Goal: Transaction & Acquisition: Download file/media

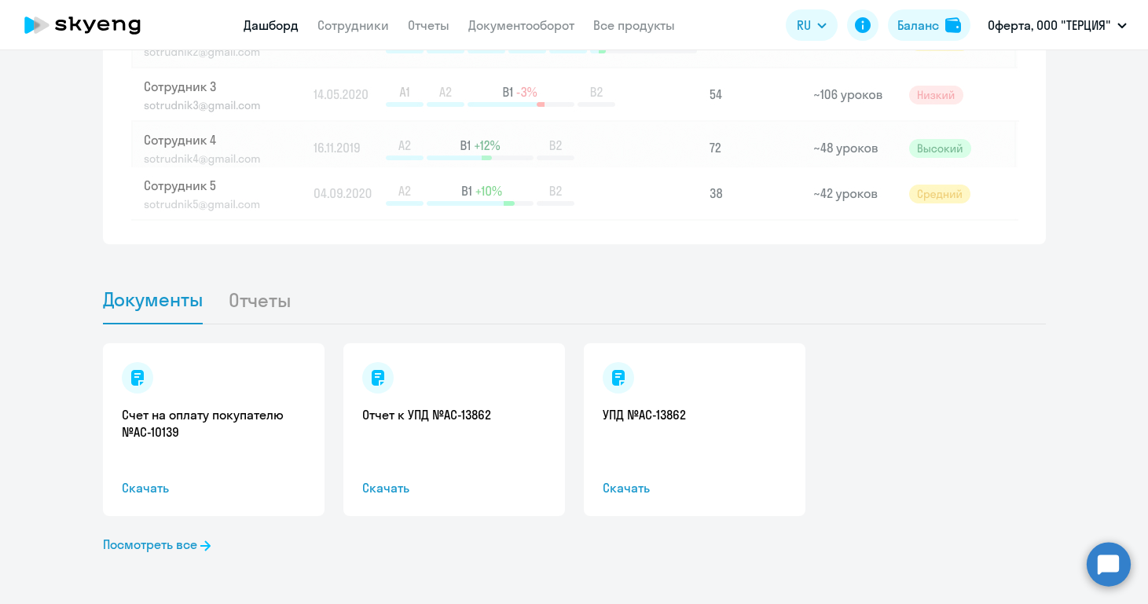
scroll to position [1444, 0]
click at [151, 492] on span "Скачать" at bounding box center [214, 488] width 184 height 19
click at [193, 544] on link "Посмотреть все" at bounding box center [157, 544] width 108 height 19
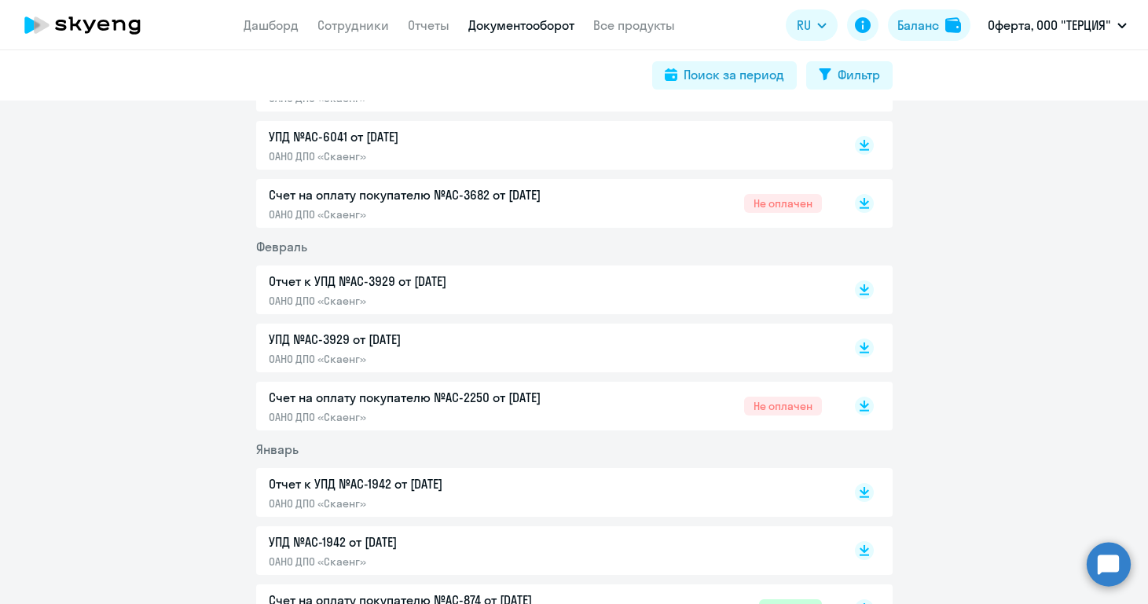
scroll to position [1365, 0]
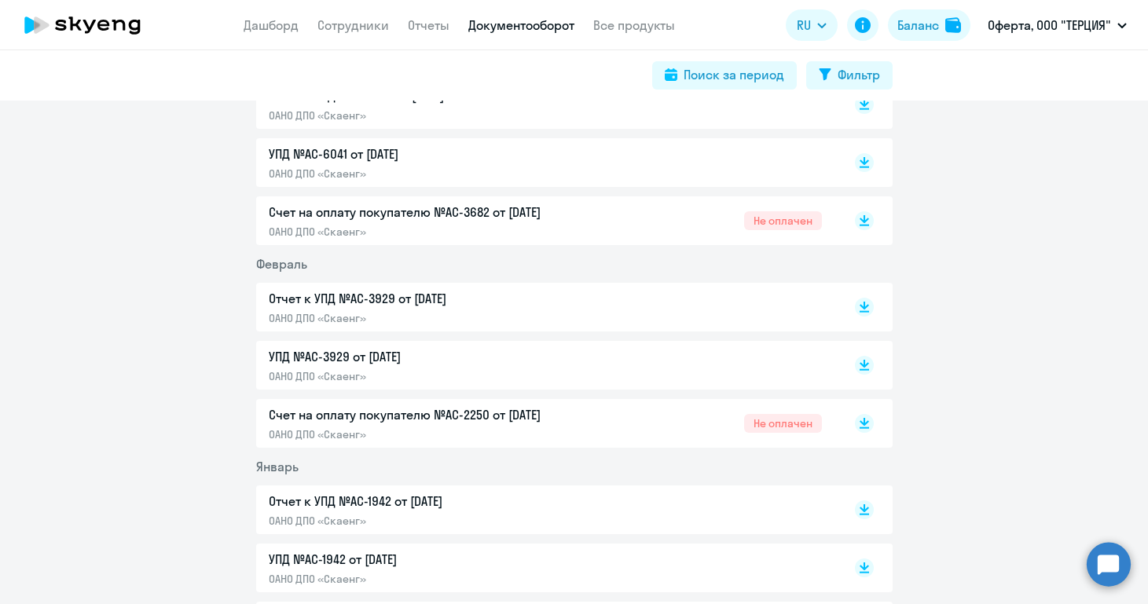
click at [408, 425] on div "Счет на оплату покупателю №AC-2250 от [DATE] ОАНО ДПО «Скаенг»" at bounding box center [434, 424] width 330 height 36
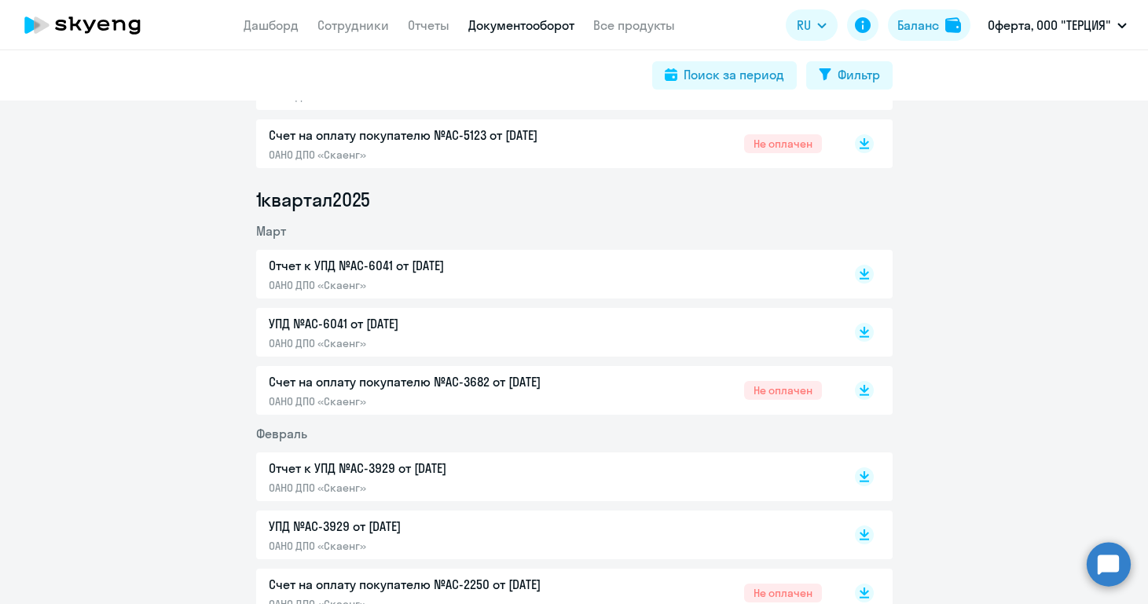
scroll to position [1185, 0]
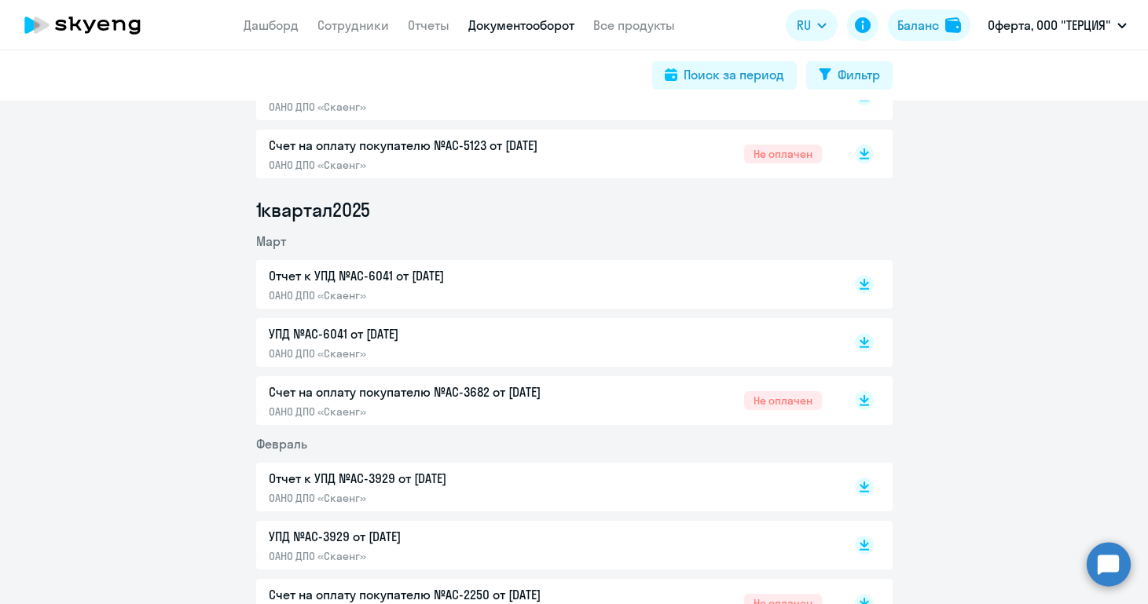
click at [426, 397] on p "Счет на оплату покупателю №AC-3682 от [DATE]" at bounding box center [434, 392] width 330 height 19
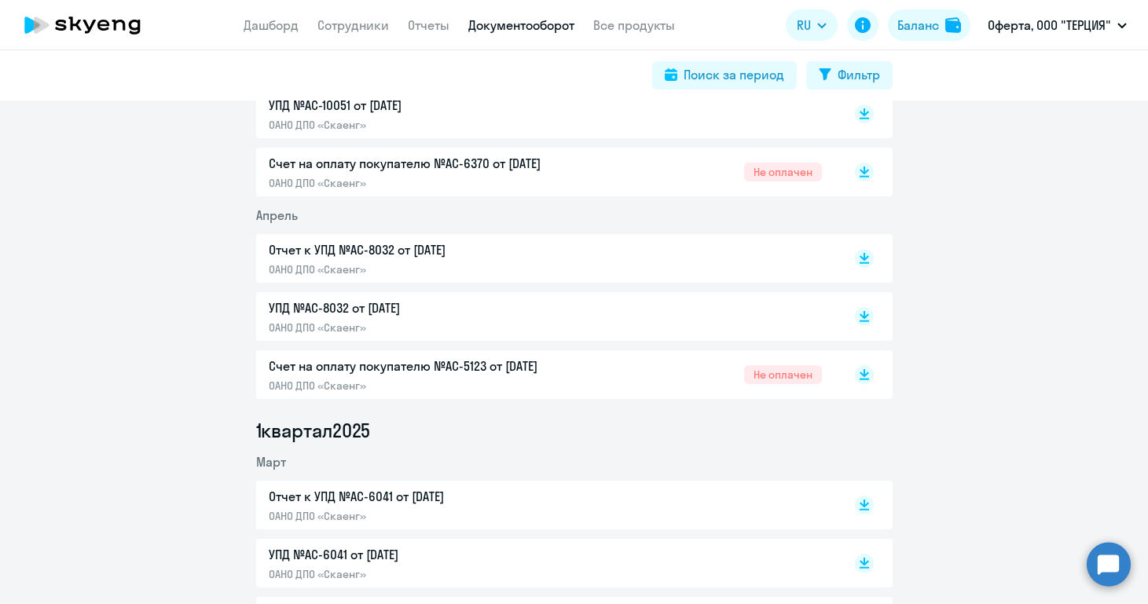
scroll to position [948, 0]
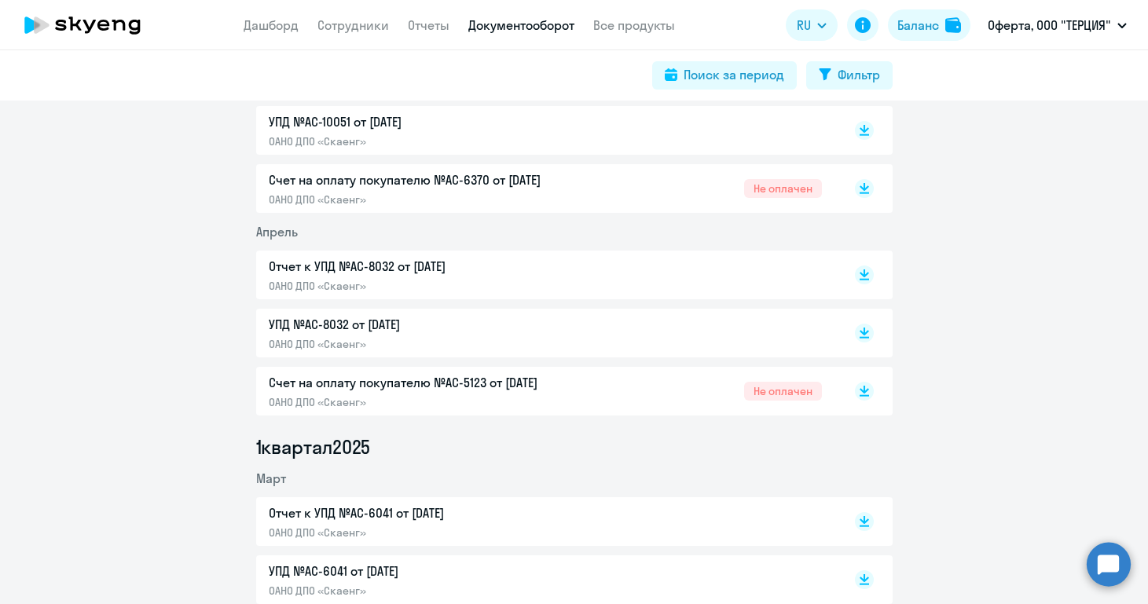
click at [452, 391] on p "Счет на оплату покупателю №AC-5123 от [DATE]" at bounding box center [434, 382] width 330 height 19
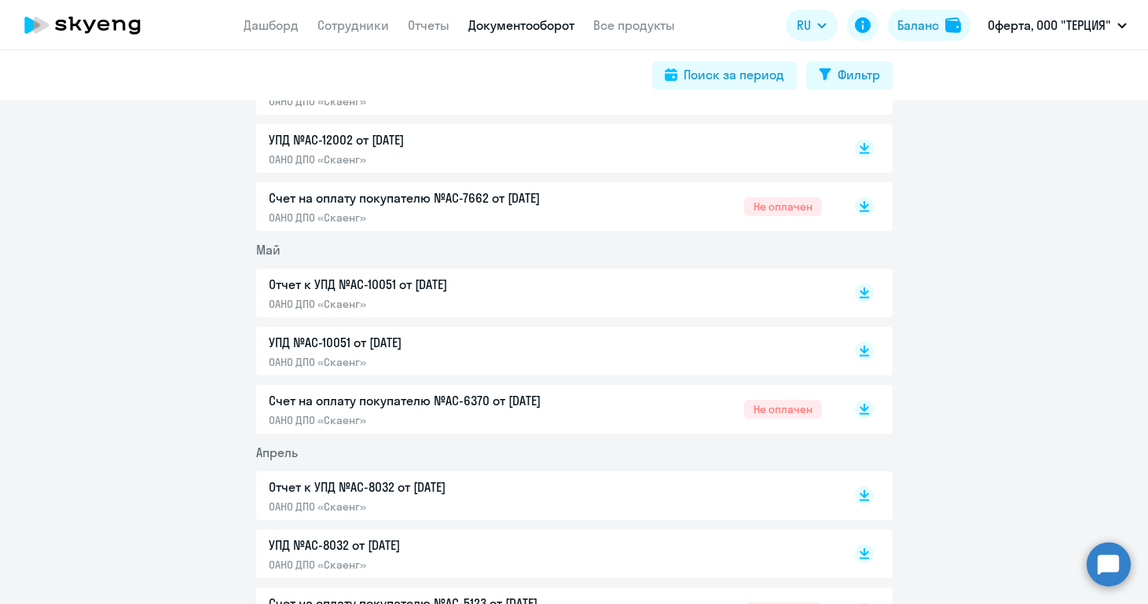
scroll to position [720, 0]
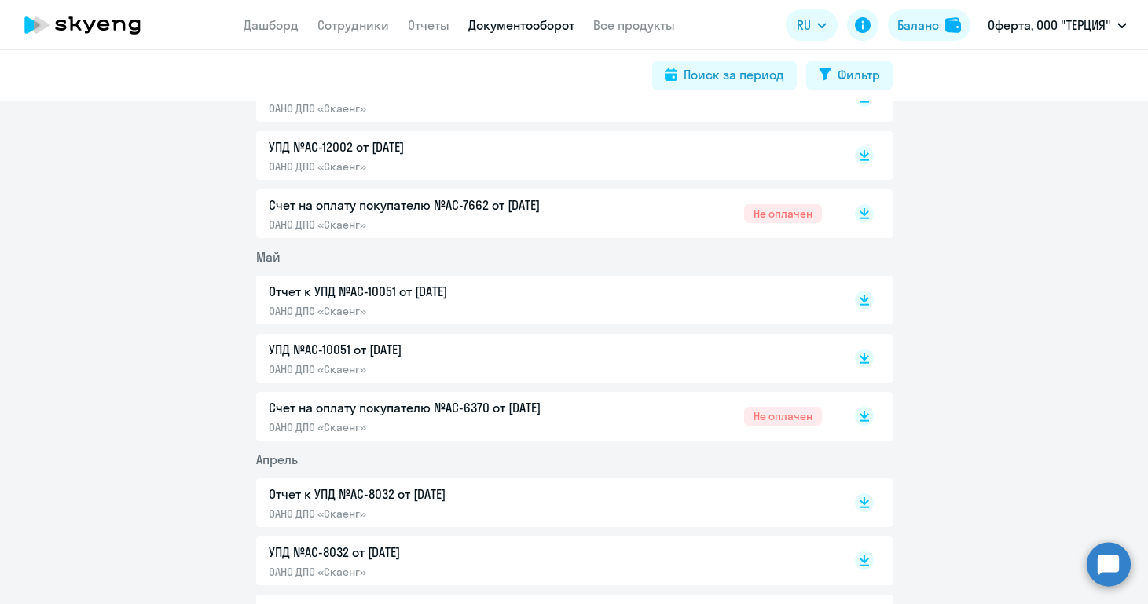
click at [446, 428] on p "ОАНО ДПО «Скаенг»" at bounding box center [434, 427] width 330 height 14
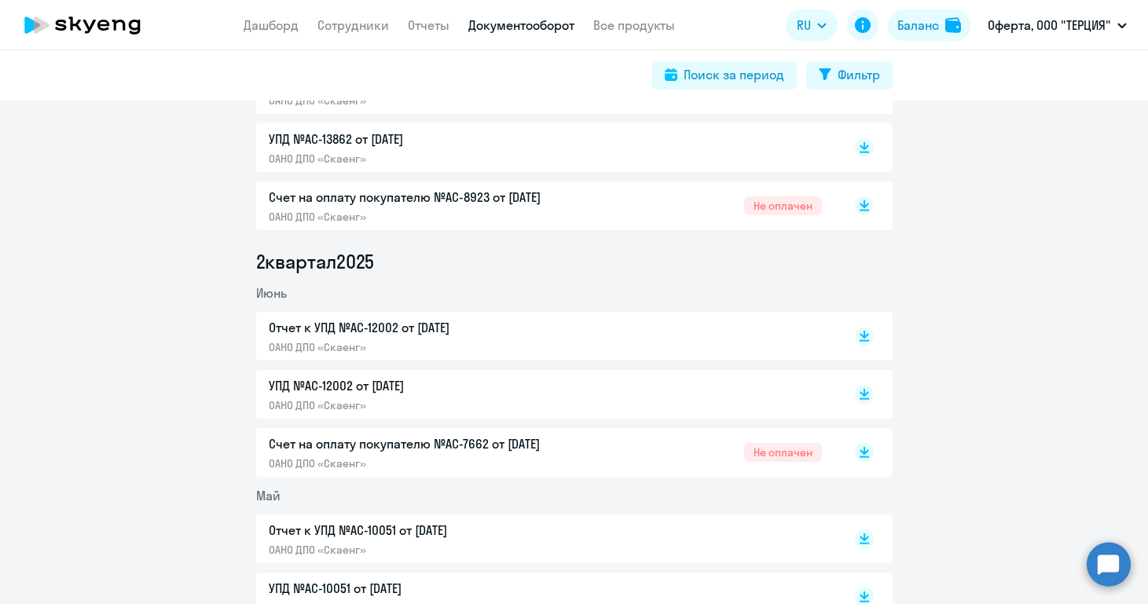
scroll to position [478, 0]
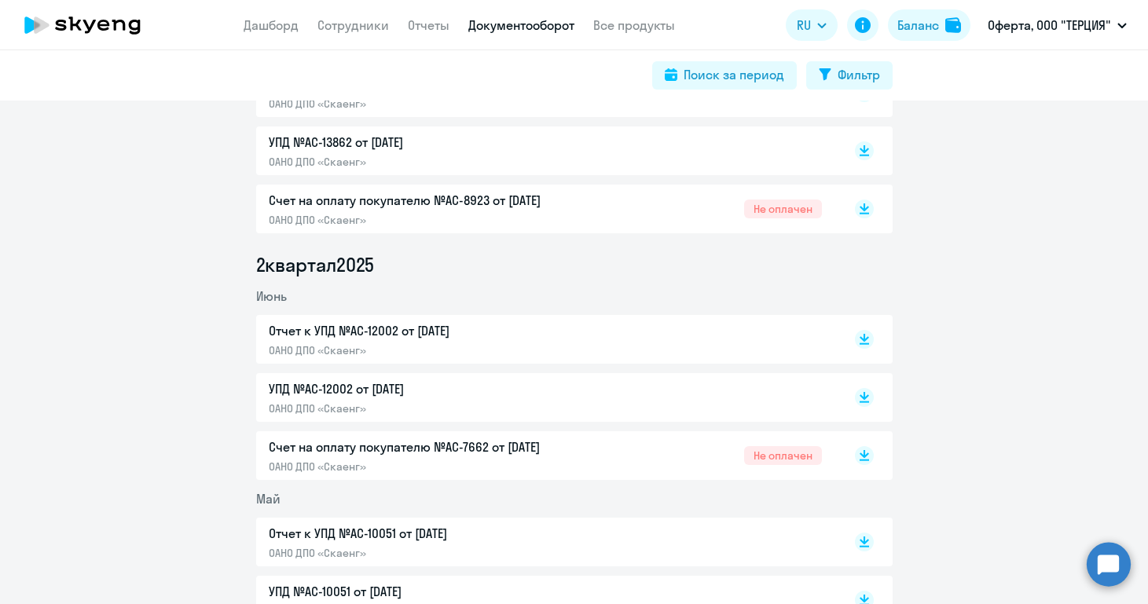
click at [502, 462] on p "ОАНО ДПО «Скаенг»" at bounding box center [434, 467] width 330 height 14
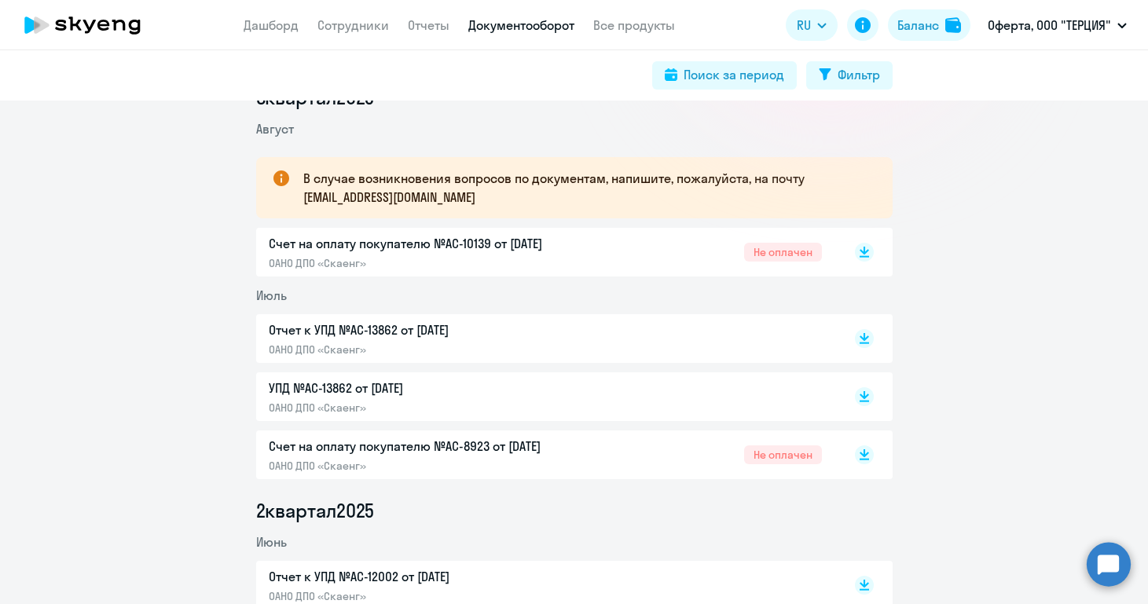
scroll to position [226, 0]
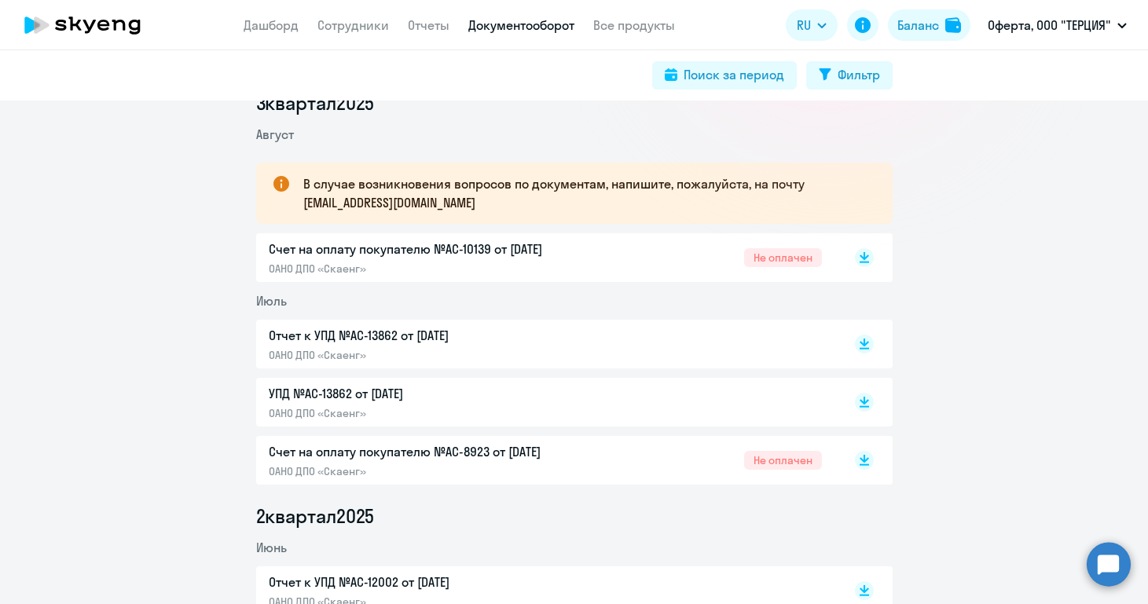
click at [564, 476] on p "ОАНО ДПО «Скаенг»" at bounding box center [434, 471] width 330 height 14
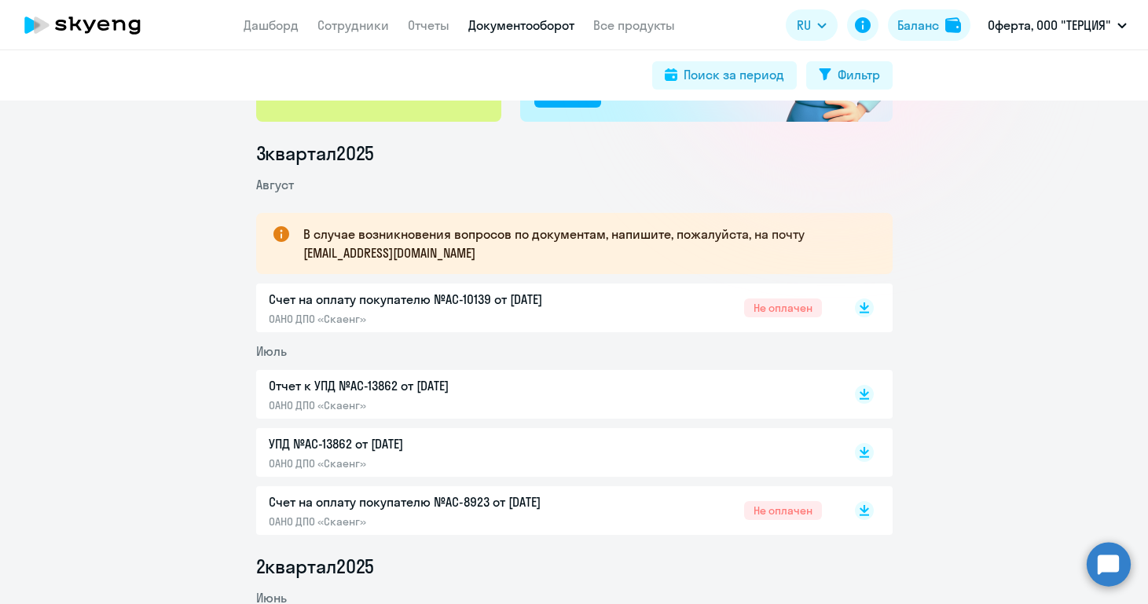
scroll to position [164, 0]
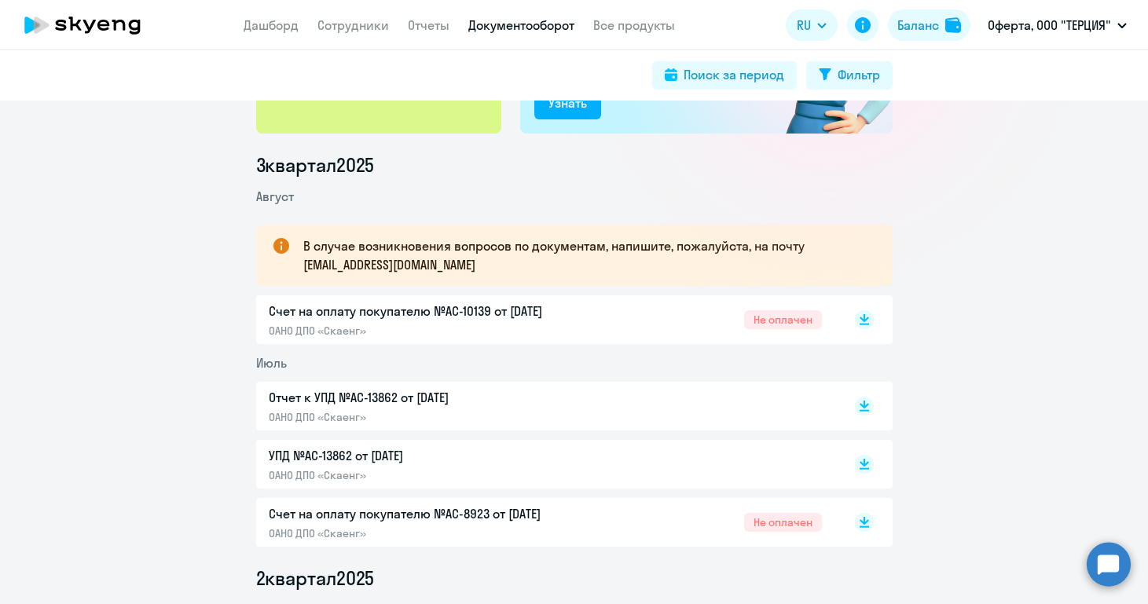
click at [428, 312] on p "Счет на оплату покупателю №AC-10139 от [DATE]" at bounding box center [434, 311] width 330 height 19
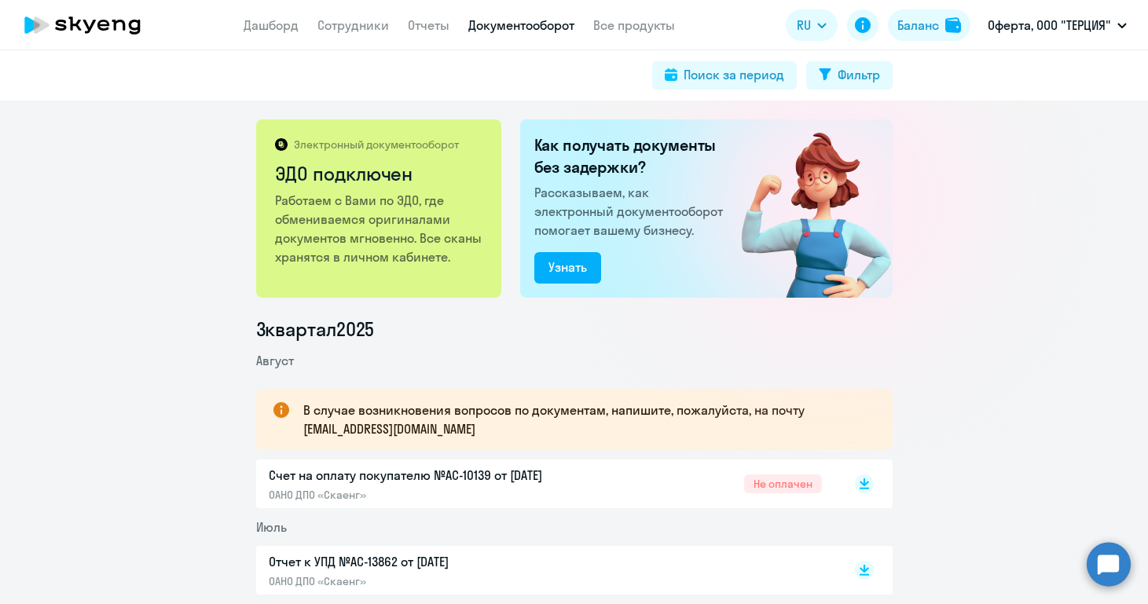
scroll to position [0, 0]
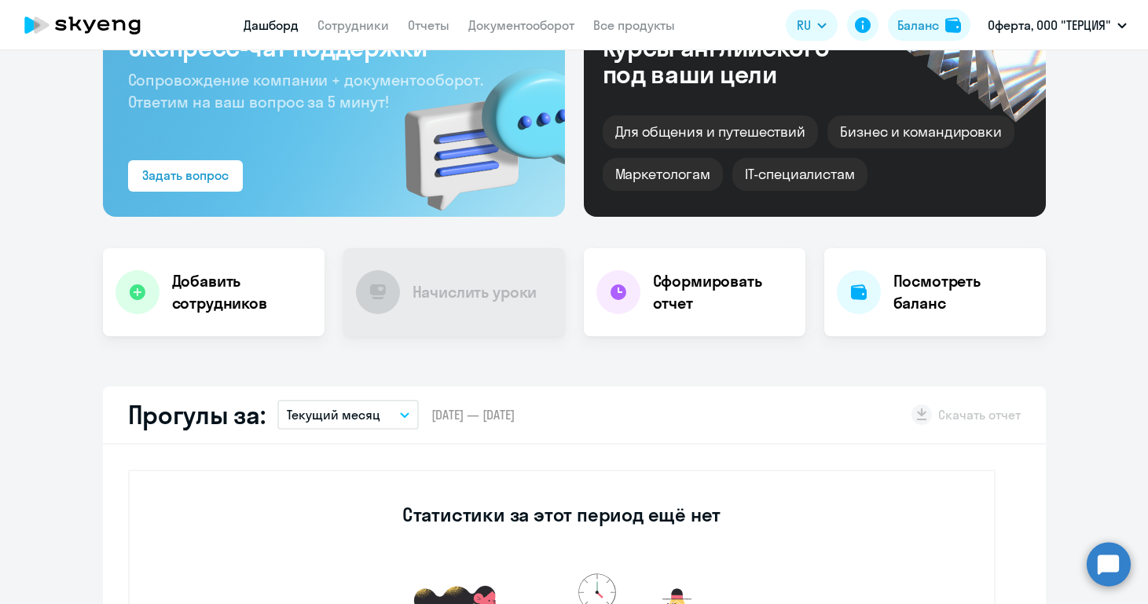
scroll to position [140, 0]
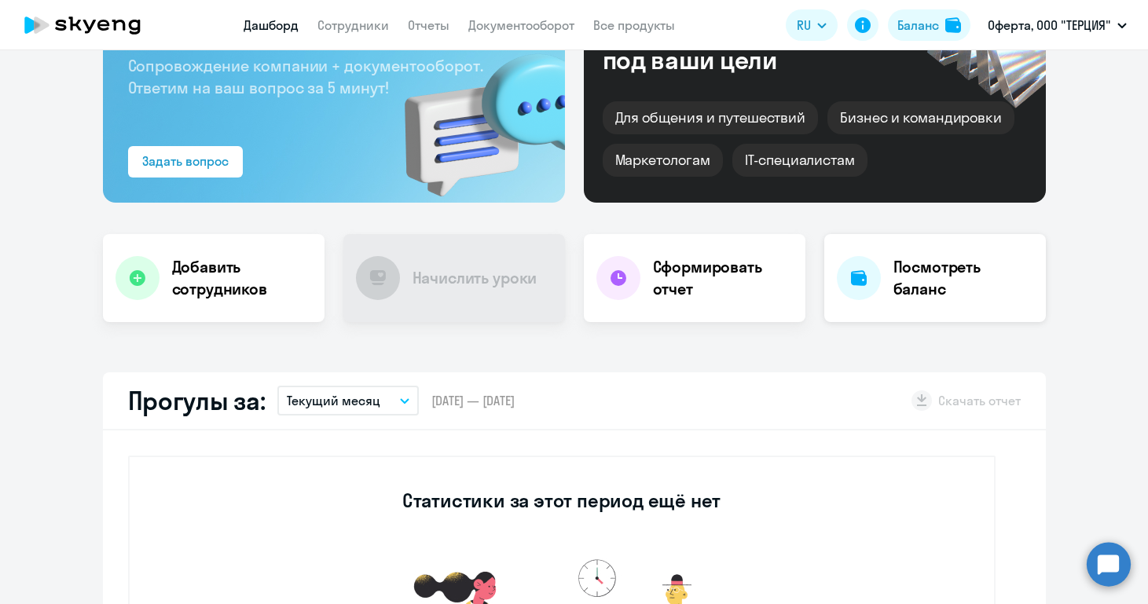
click at [885, 299] on div "Посмотреть баланс" at bounding box center [935, 278] width 222 height 88
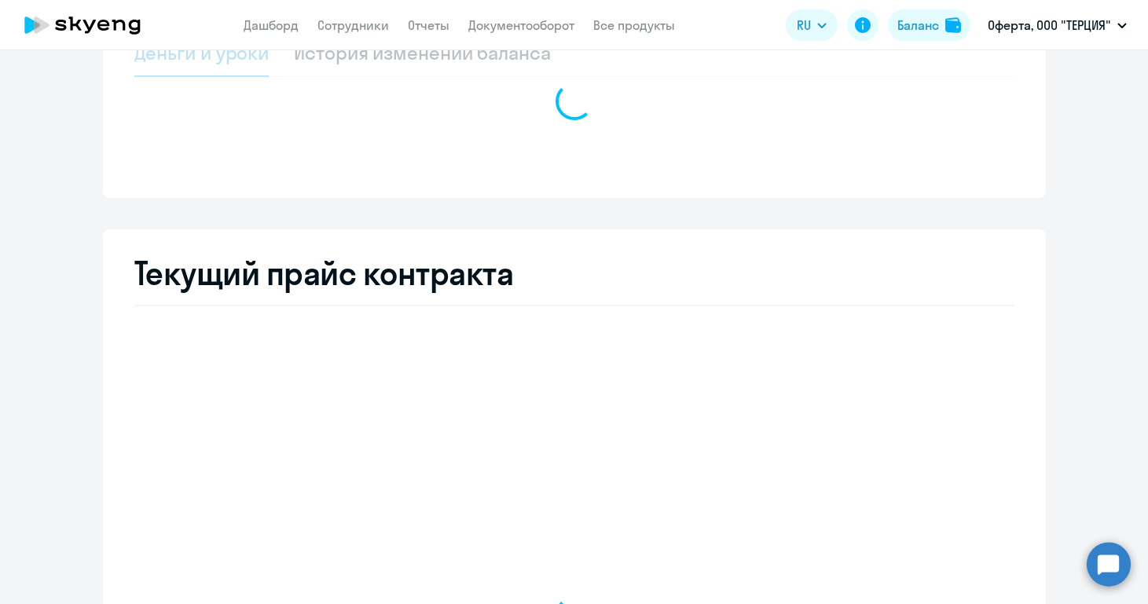
select select "english_adult_not_native_speaker_premium"
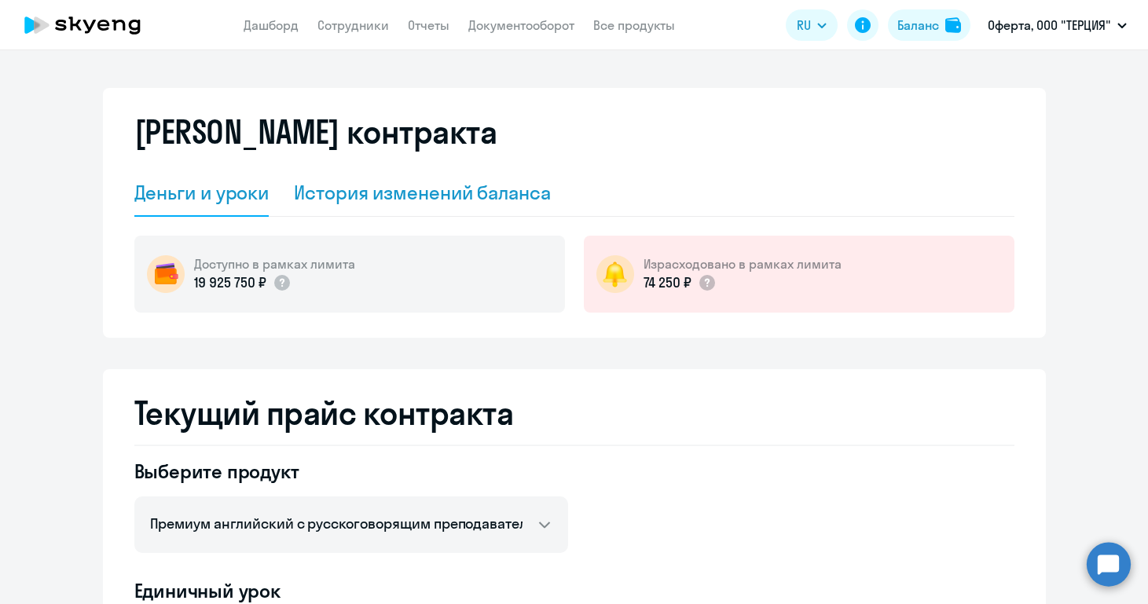
click at [478, 205] on div "История изменений баланса" at bounding box center [422, 193] width 257 height 47
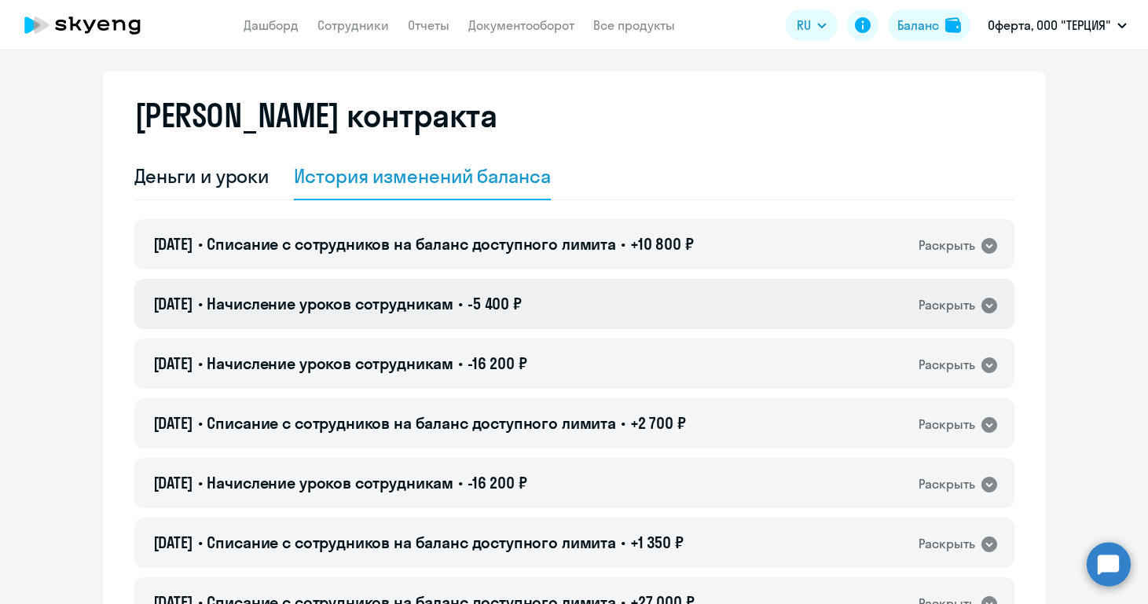
scroll to position [20, 0]
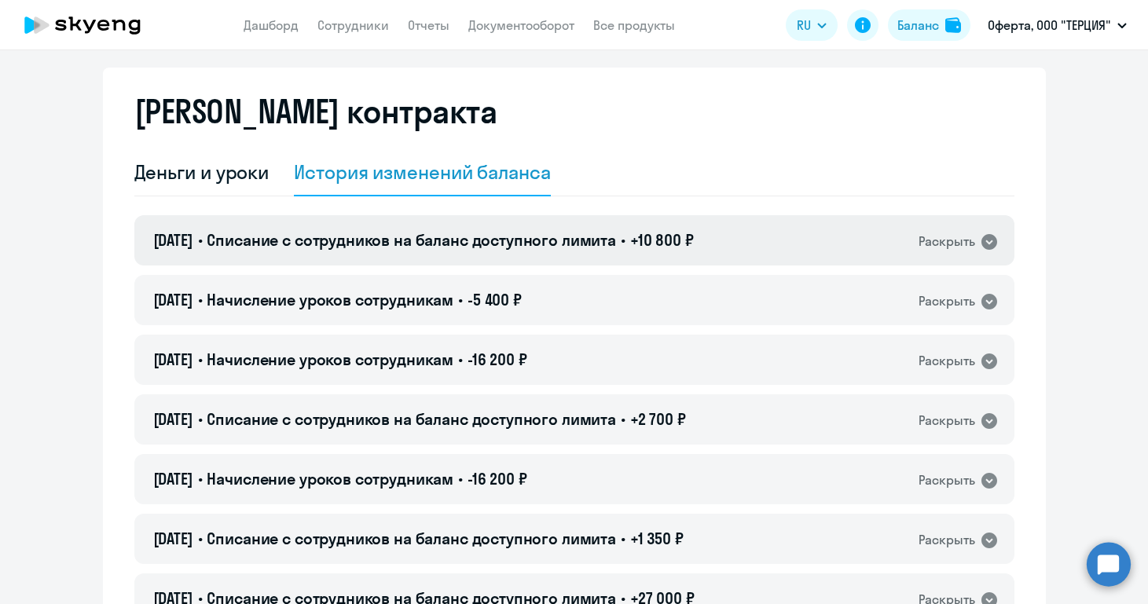
click at [995, 254] on div "[DATE] • Списание с сотрудников на баланс доступного лимита • +10 800 ₽ Раскрыть" at bounding box center [574, 240] width 880 height 50
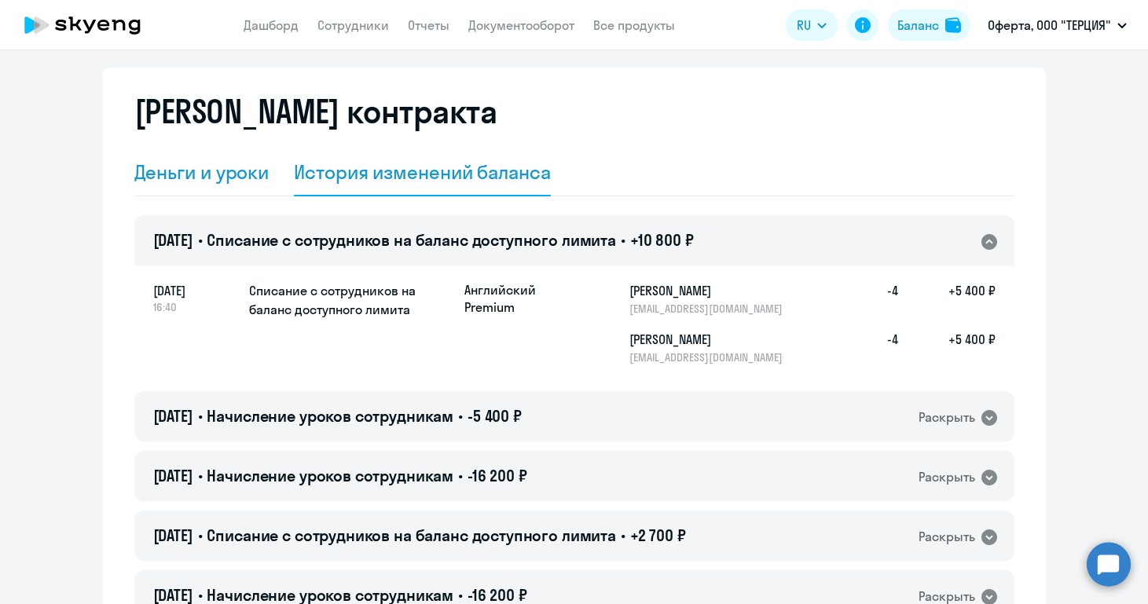
click at [179, 174] on div "Деньги и уроки" at bounding box center [201, 172] width 135 height 25
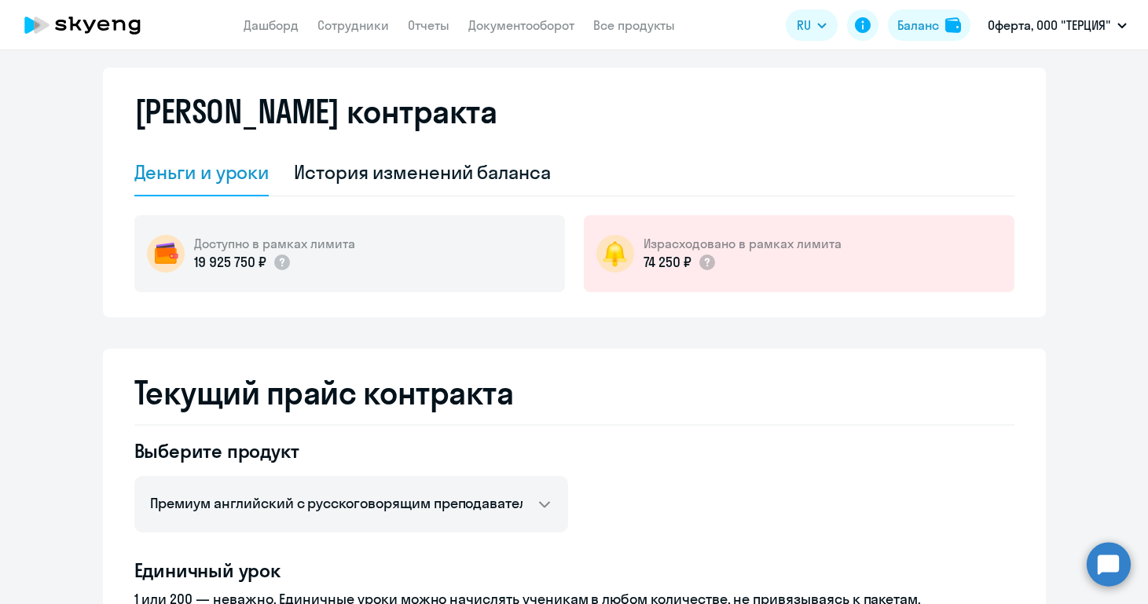
click at [179, 174] on div "Деньги и уроки" at bounding box center [201, 172] width 135 height 25
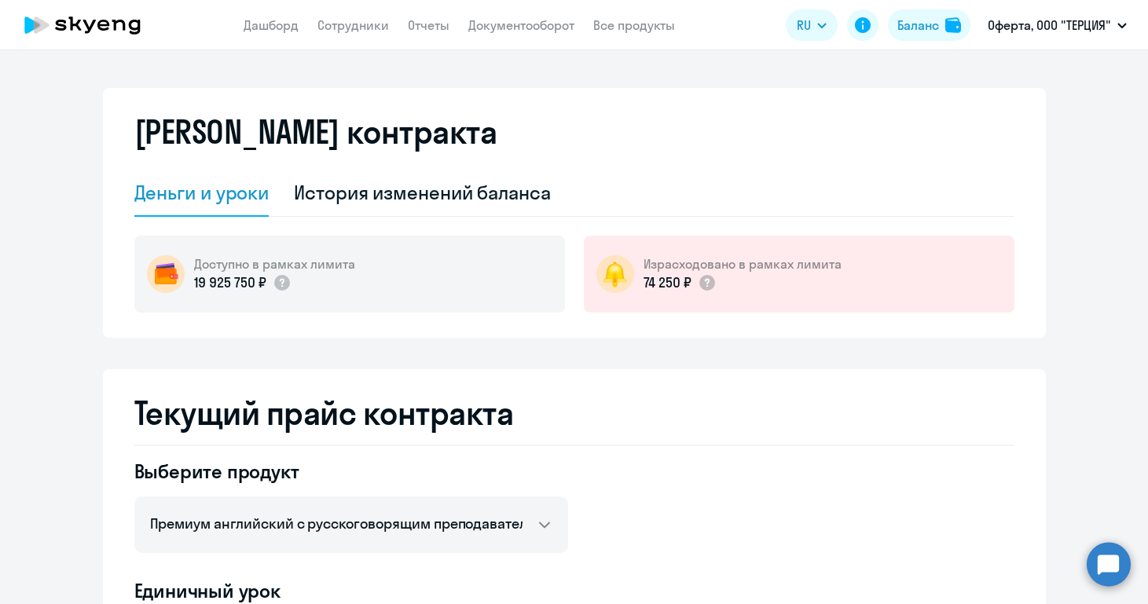
scroll to position [0, 0]
click at [222, 177] on div "Деньги и уроки" at bounding box center [201, 193] width 135 height 47
select select "english_adult_not_native_speaker_premium"
click at [387, 24] on link "Сотрудники" at bounding box center [353, 25] width 72 height 16
select select "30"
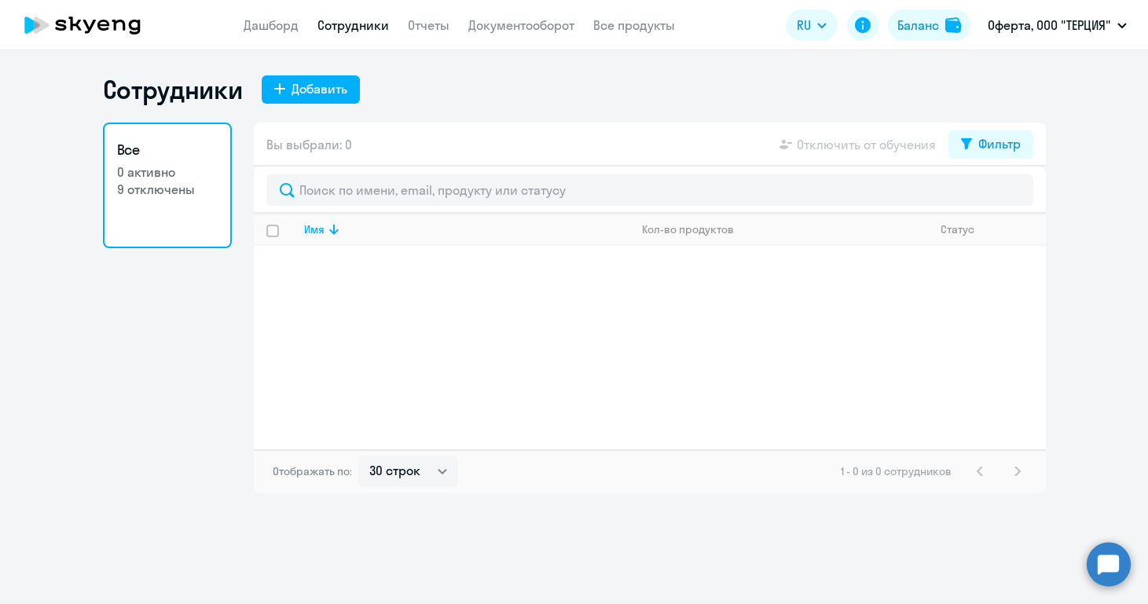
click at [211, 207] on link "Все 0 активно 9 отключены" at bounding box center [167, 186] width 129 height 126
click at [429, 18] on link "Отчеты" at bounding box center [429, 25] width 42 height 16
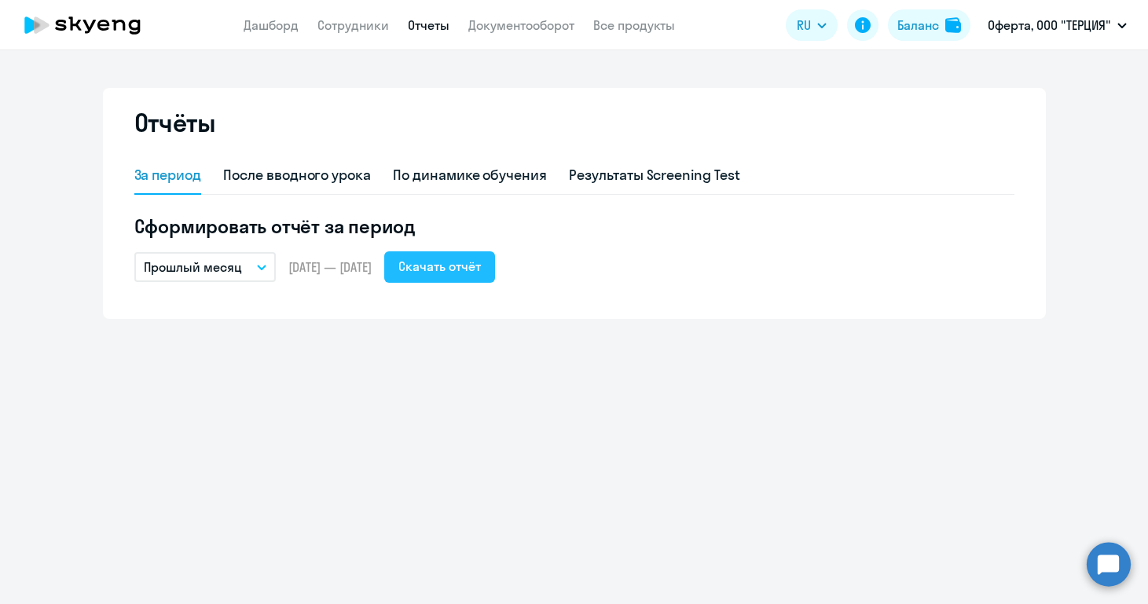
click at [481, 263] on div "Скачать отчёт" at bounding box center [439, 266] width 83 height 19
click at [554, 23] on link "Документооборот" at bounding box center [521, 25] width 106 height 16
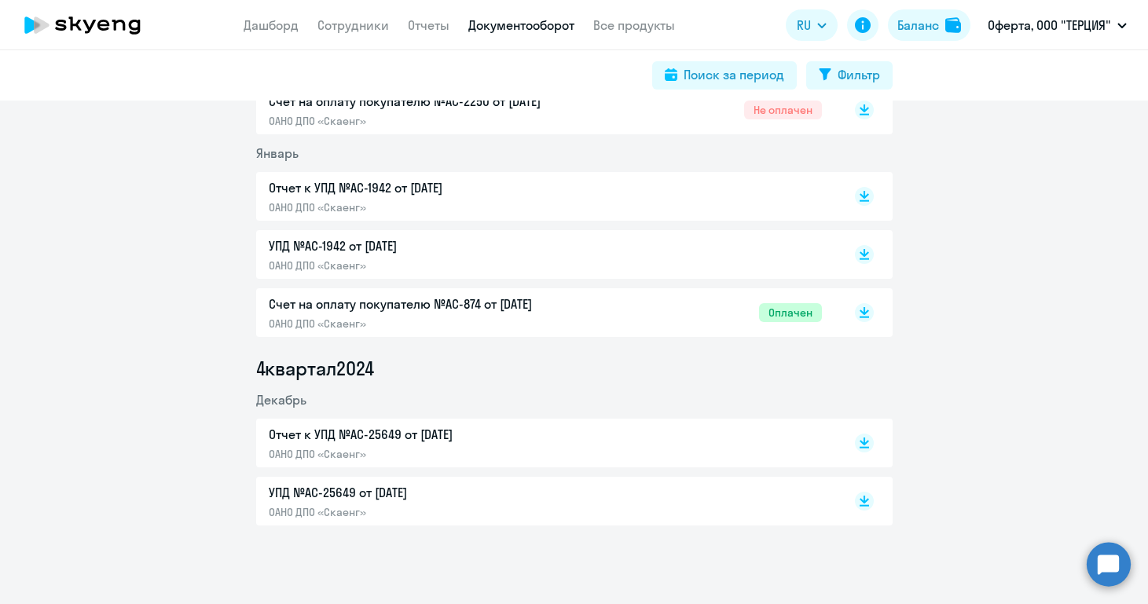
scroll to position [1679, 0]
click at [335, 300] on p "Счет на оплату покупателю №AC-874 от [DATE]" at bounding box center [434, 304] width 330 height 19
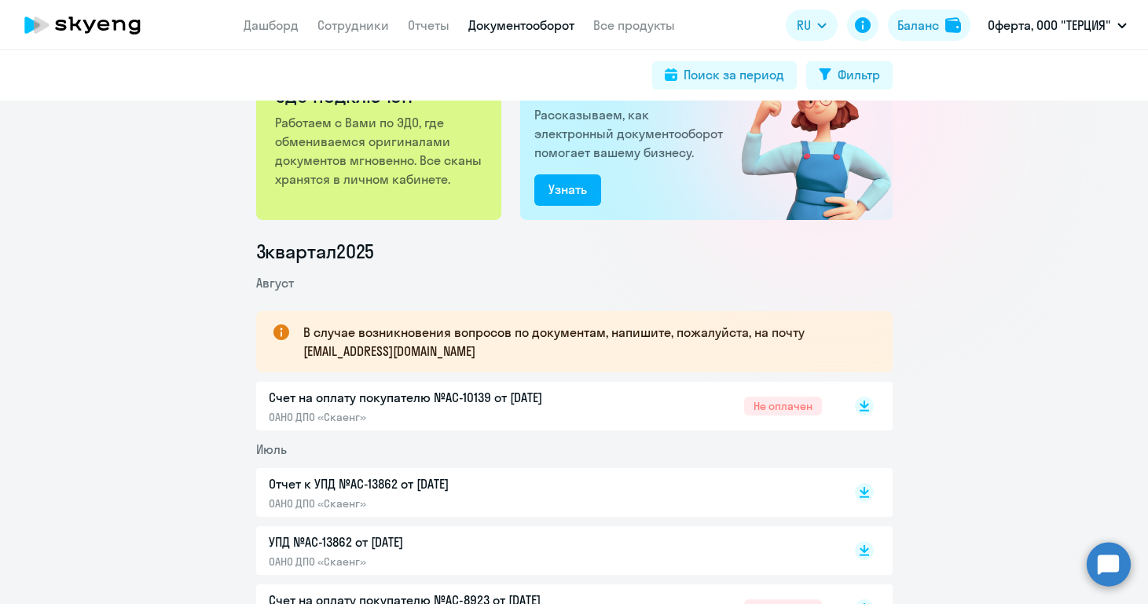
scroll to position [80, 0]
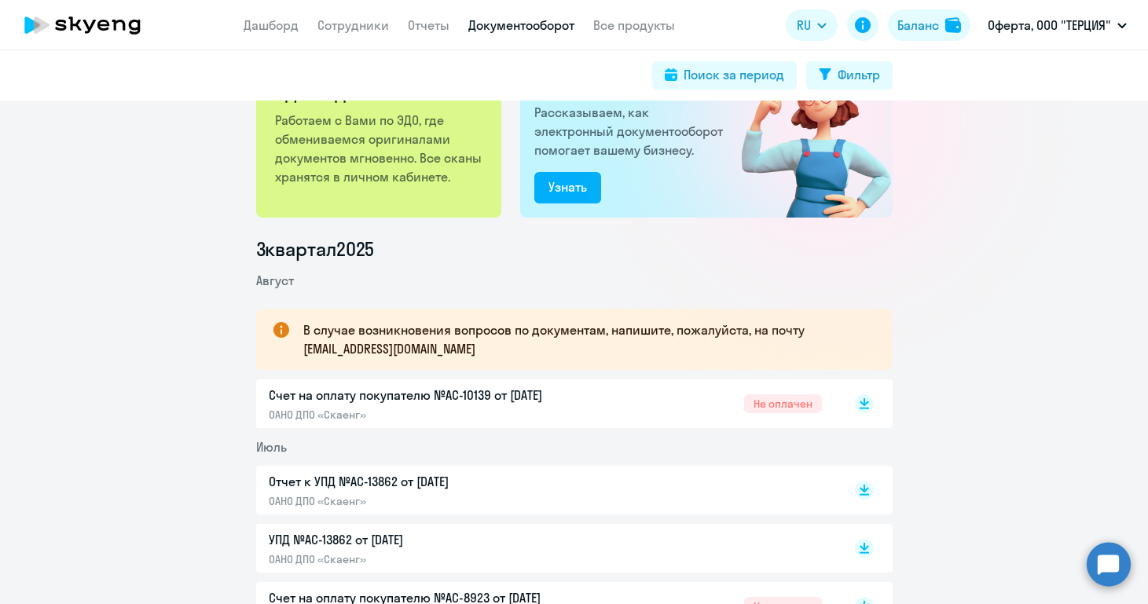
click at [395, 407] on div "Счет на оплату покупателю №AC-10139 от 02.08.2025 ОАНО ДПО «Скаенг»" at bounding box center [434, 404] width 330 height 36
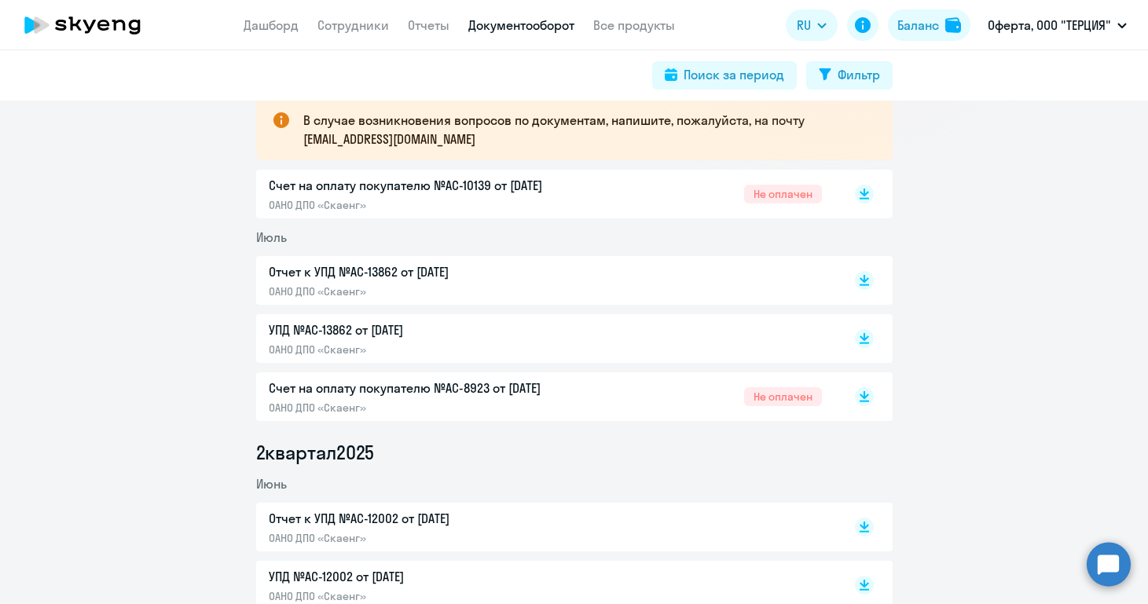
scroll to position [302, 0]
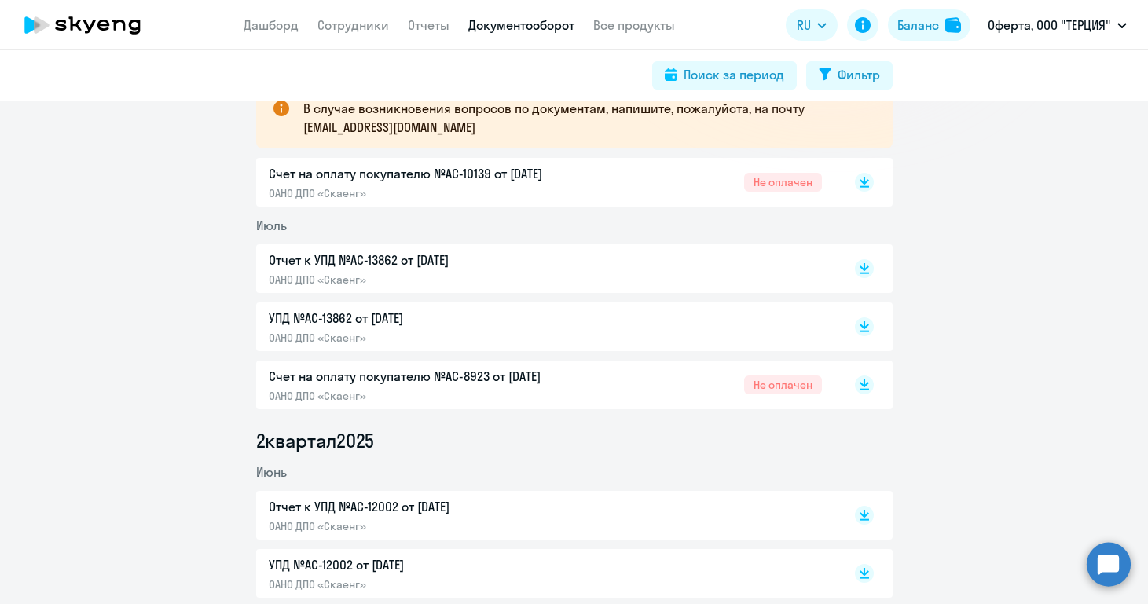
click at [383, 395] on p "ОАНО ДПО «Скаенг»" at bounding box center [434, 396] width 330 height 14
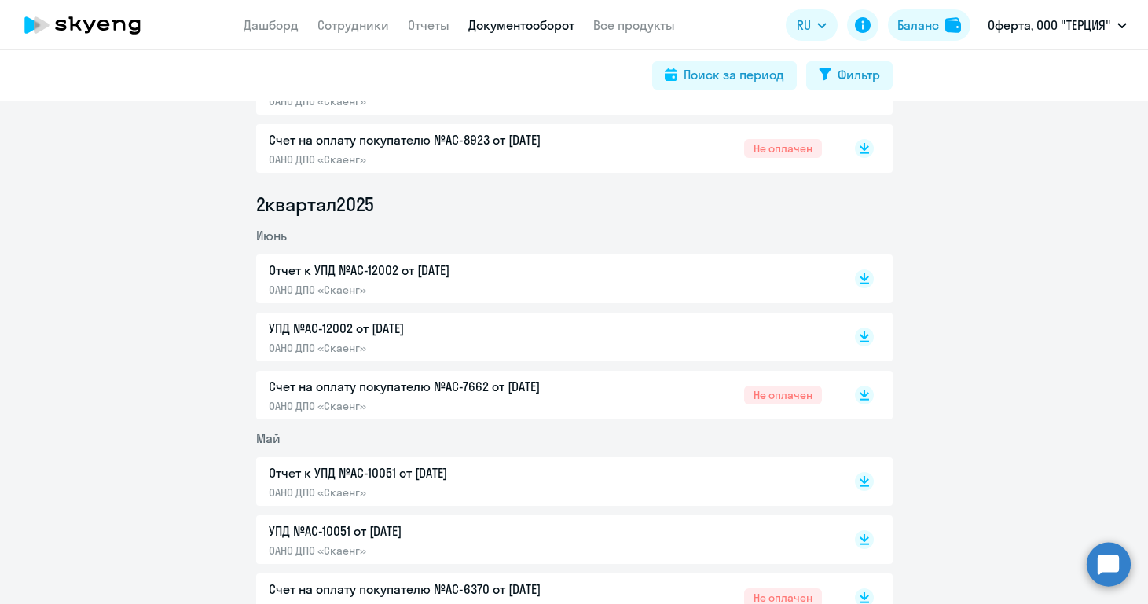
scroll to position [541, 0]
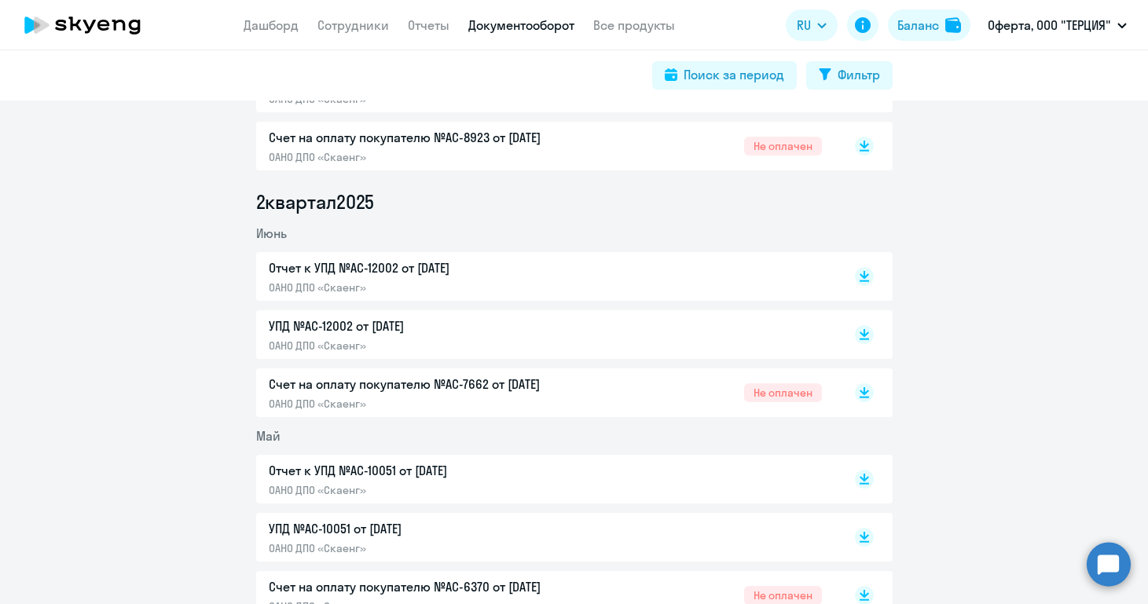
click at [376, 400] on p "ОАНО ДПО «Скаенг»" at bounding box center [434, 404] width 330 height 14
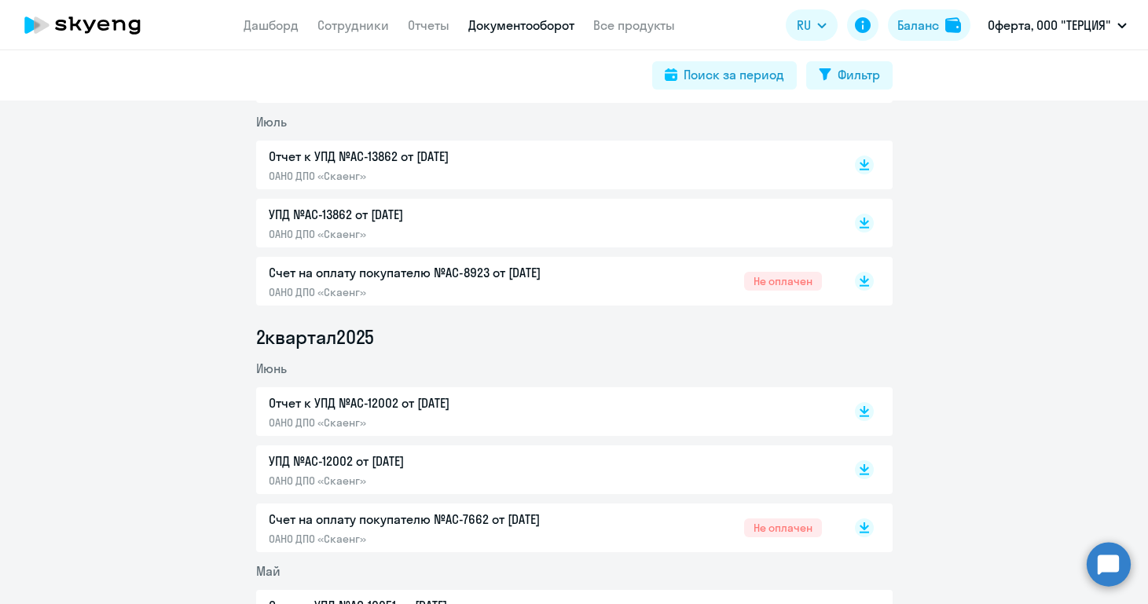
scroll to position [403, 0]
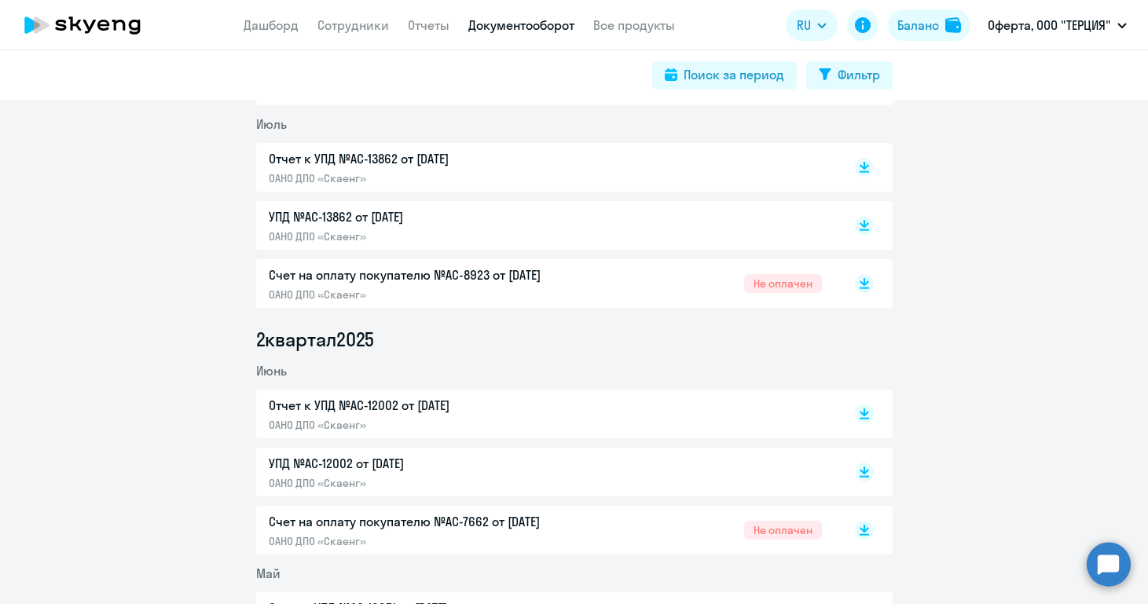
click at [350, 526] on p "Счет на оплату покупателю №AC-7662 от [DATE]" at bounding box center [434, 521] width 330 height 19
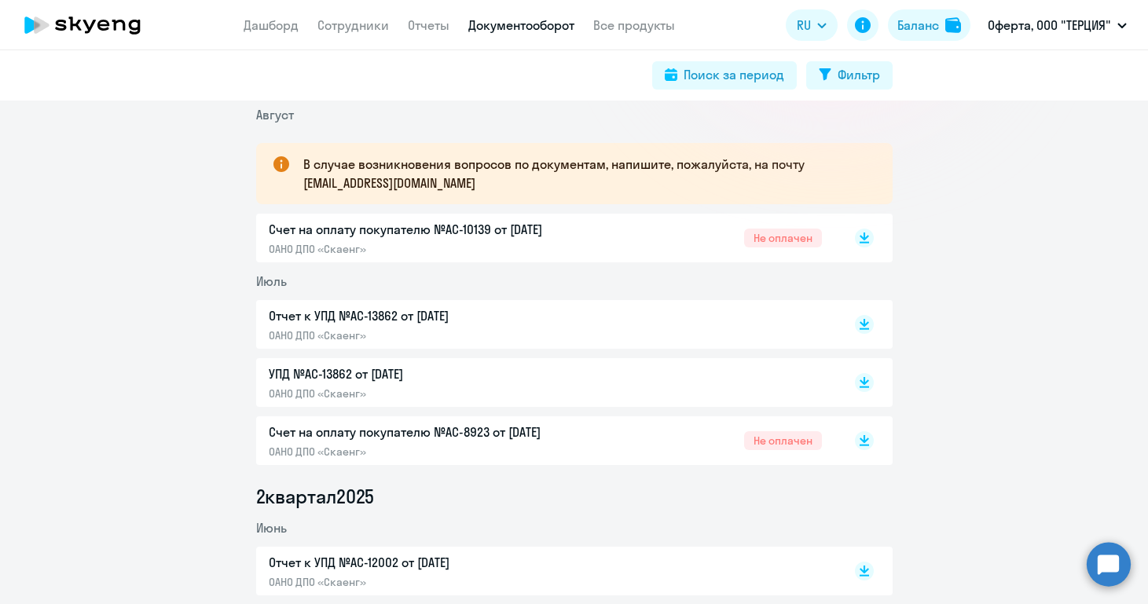
scroll to position [242, 0]
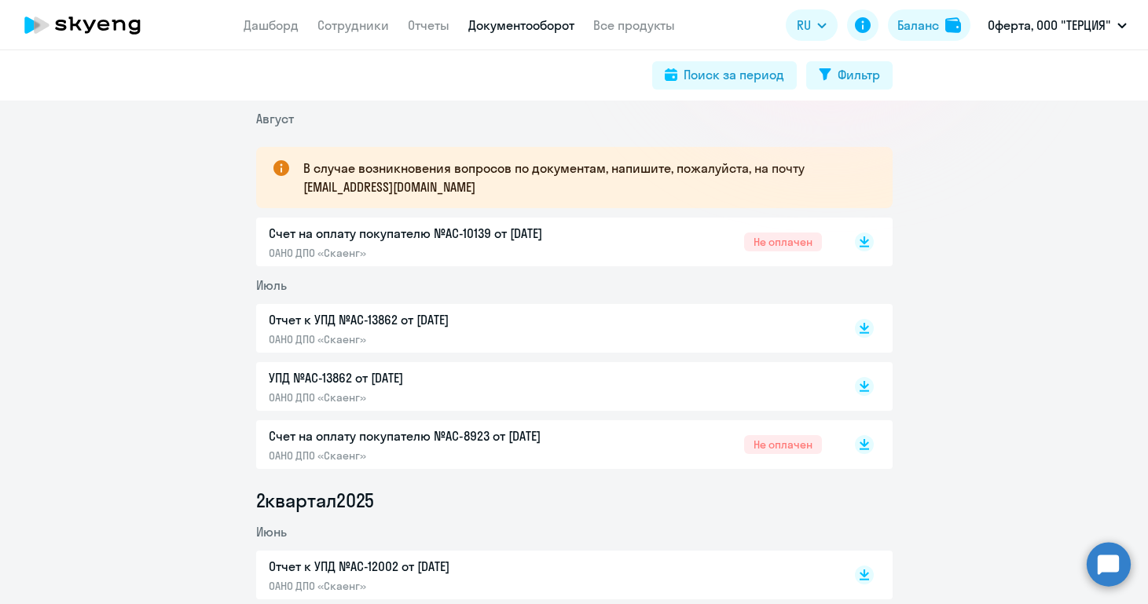
click at [337, 442] on p "Счет на оплату покупателю №AC-8923 от [DATE]" at bounding box center [434, 436] width 330 height 19
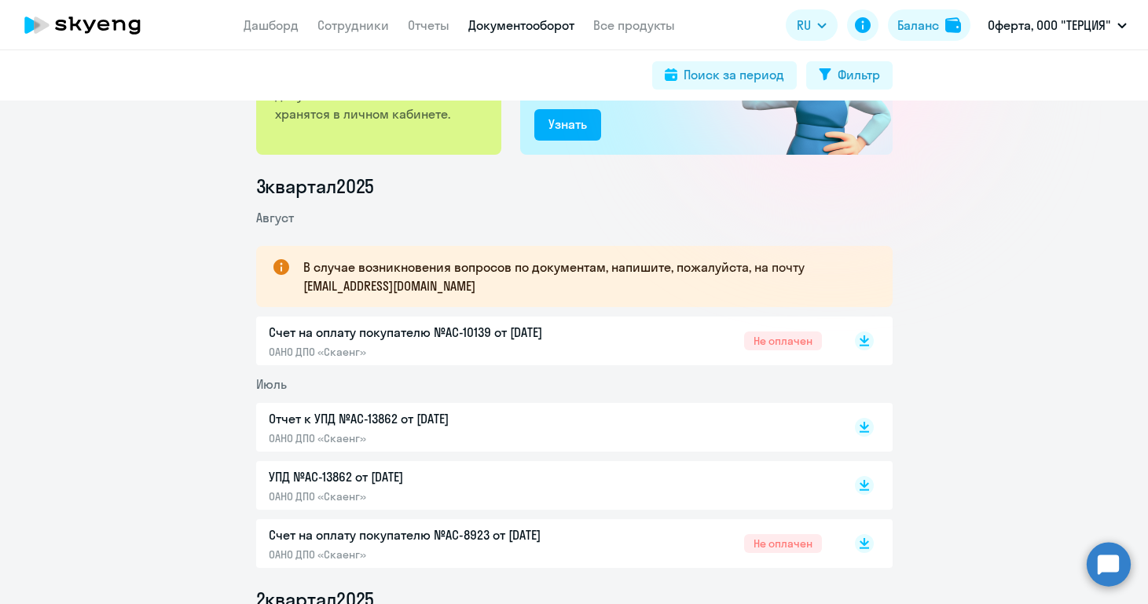
scroll to position [101, 0]
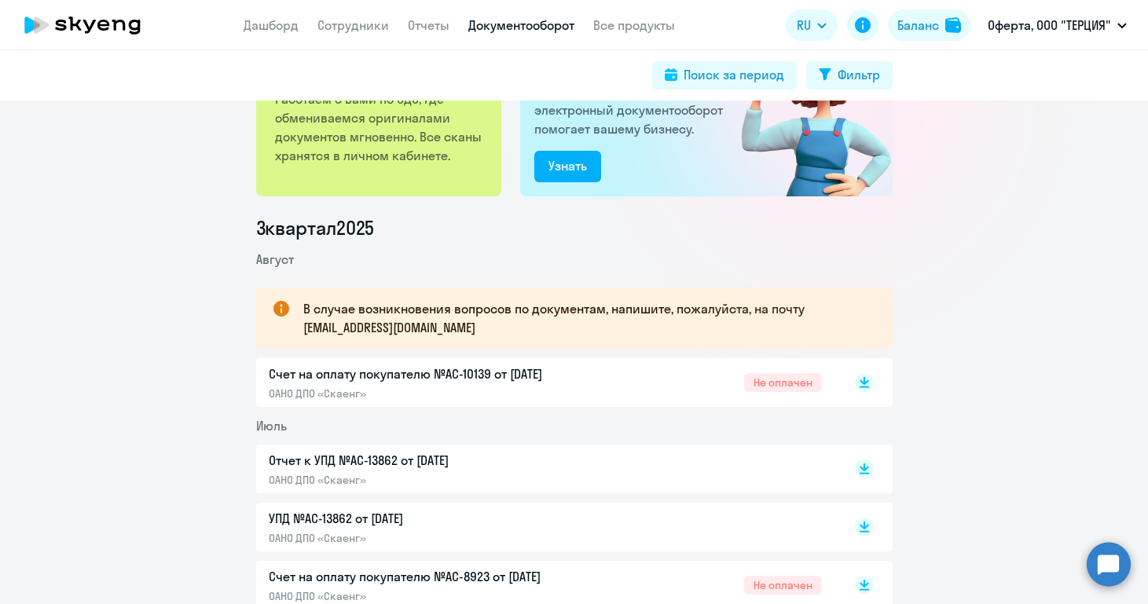
click at [336, 379] on p "Счет на оплату покупателю №AC-10139 от [DATE]" at bounding box center [434, 374] width 330 height 19
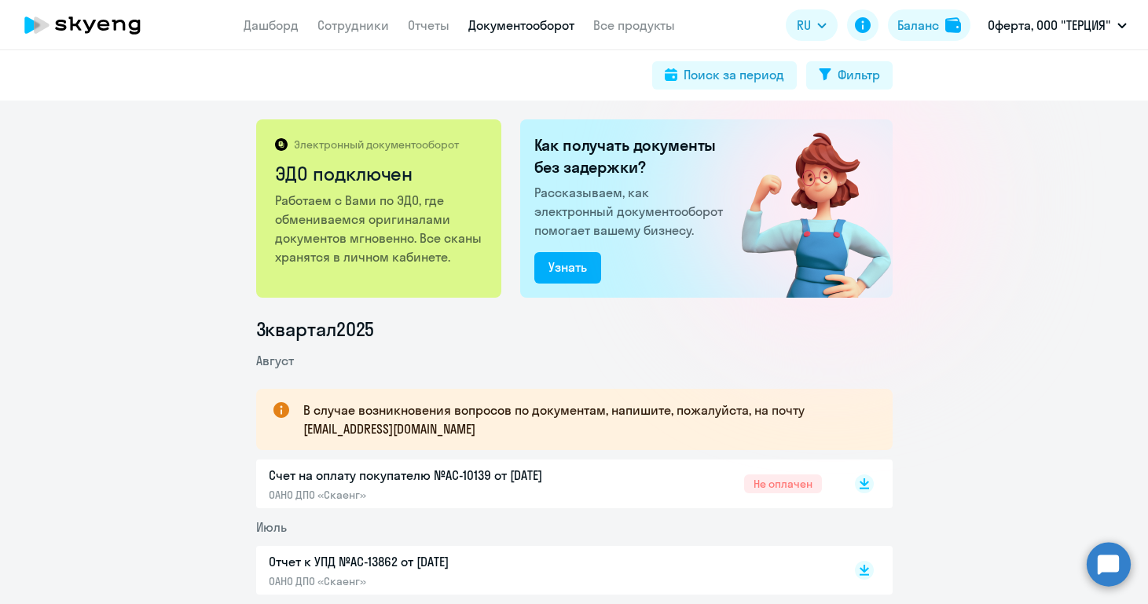
scroll to position [0, 0]
click at [434, 26] on link "Отчеты" at bounding box center [429, 25] width 42 height 16
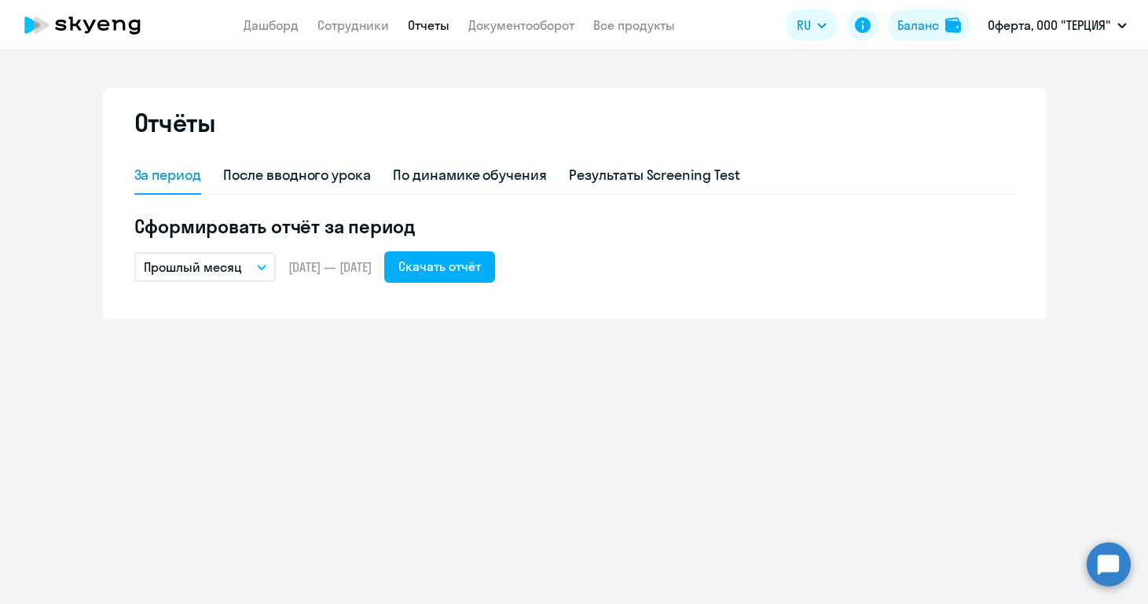
click at [224, 270] on p "Прошлый месяц" at bounding box center [193, 267] width 98 height 19
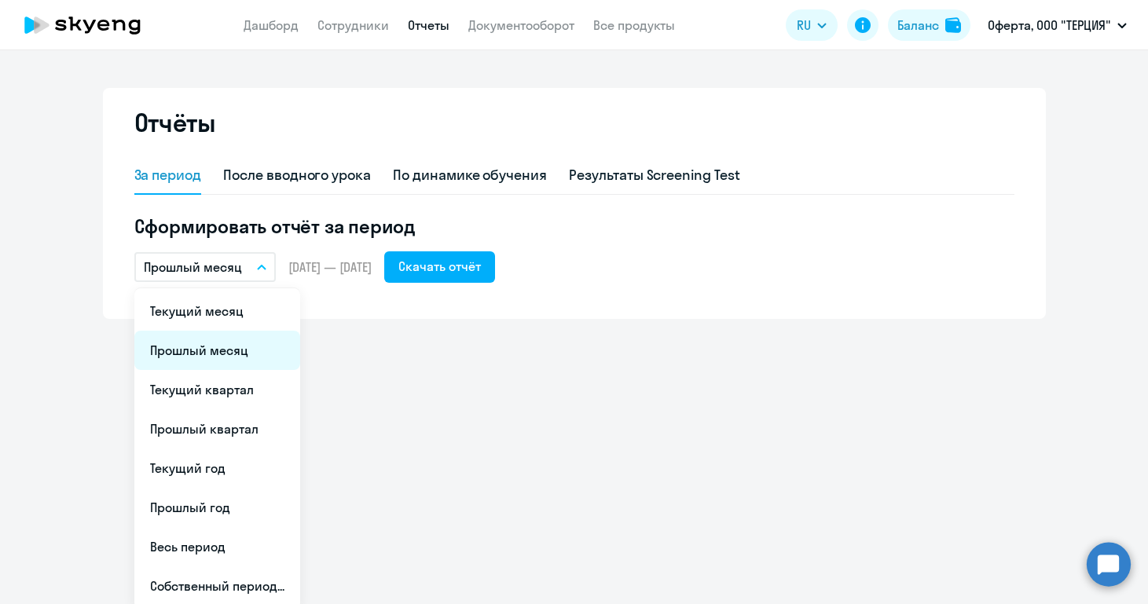
click at [222, 350] on li "Прошлый месяц" at bounding box center [217, 350] width 166 height 39
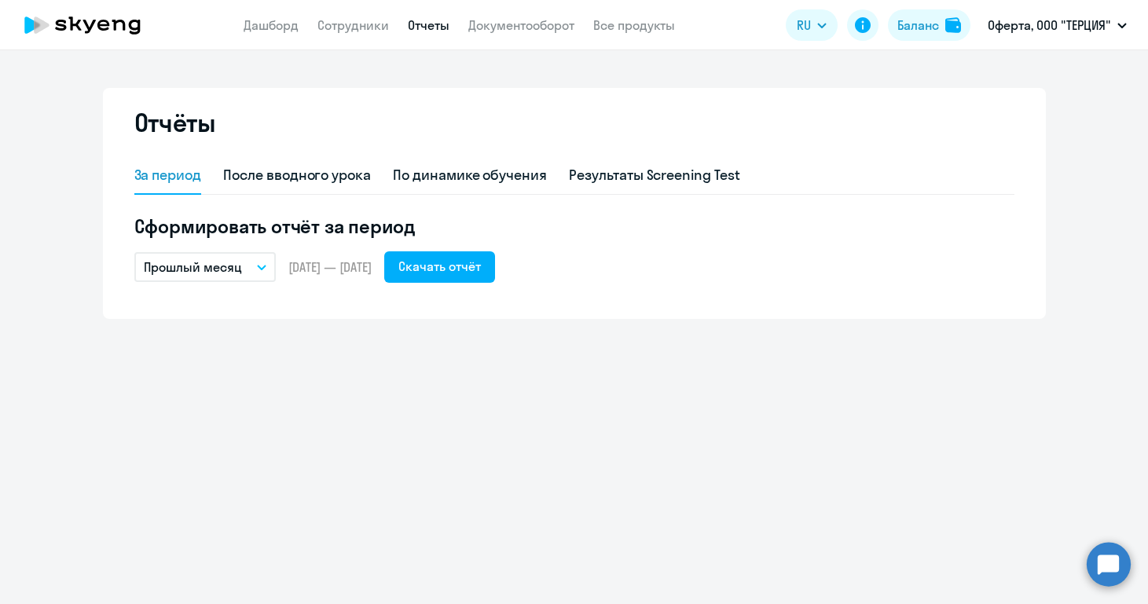
click at [239, 266] on p "Прошлый месяц" at bounding box center [193, 267] width 98 height 19
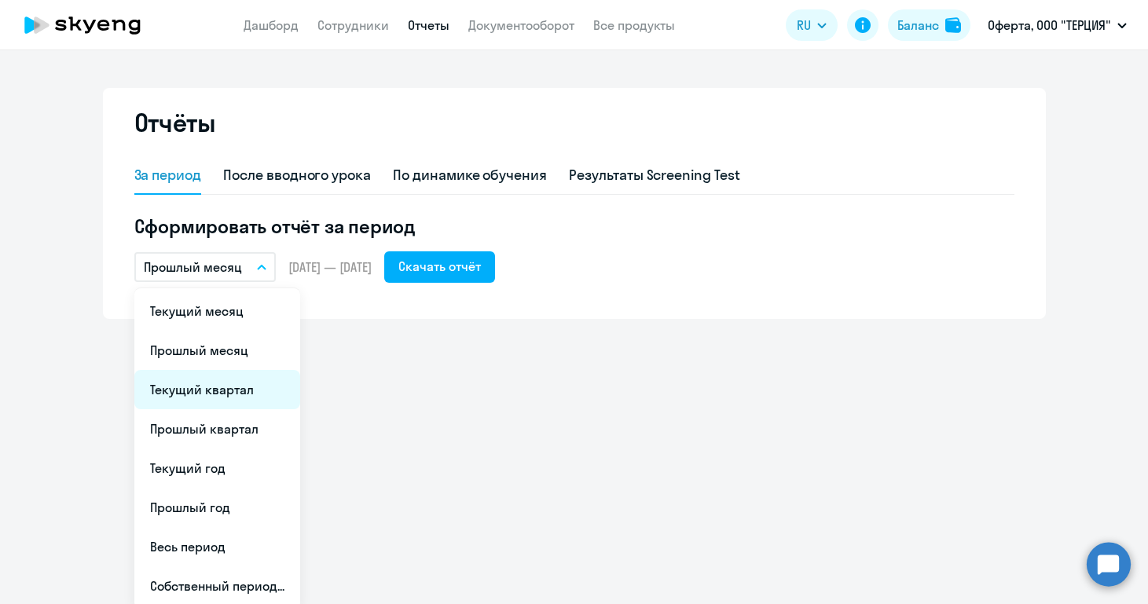
click at [237, 387] on li "Текущий квартал" at bounding box center [217, 389] width 166 height 39
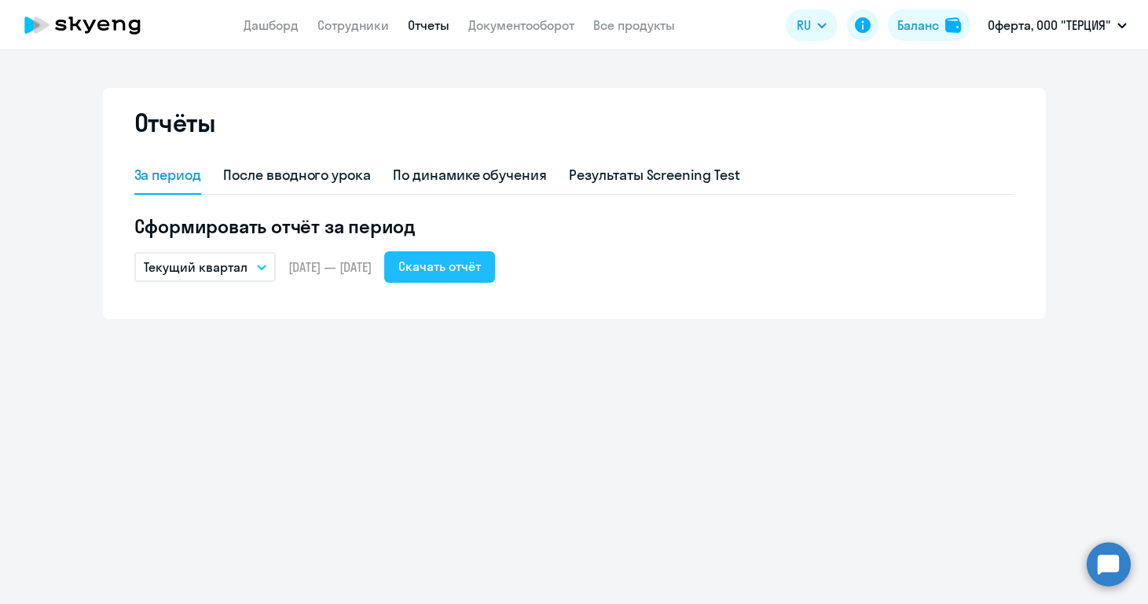
click at [481, 262] on div "Скачать отчёт" at bounding box center [439, 266] width 83 height 19
click at [687, 46] on app-header "Дашборд Сотрудники Отчеты Документооборот Все продукты Дашборд Сотрудники Отчет…" at bounding box center [574, 25] width 1148 height 50
click at [106, 35] on icon at bounding box center [82, 25] width 138 height 39
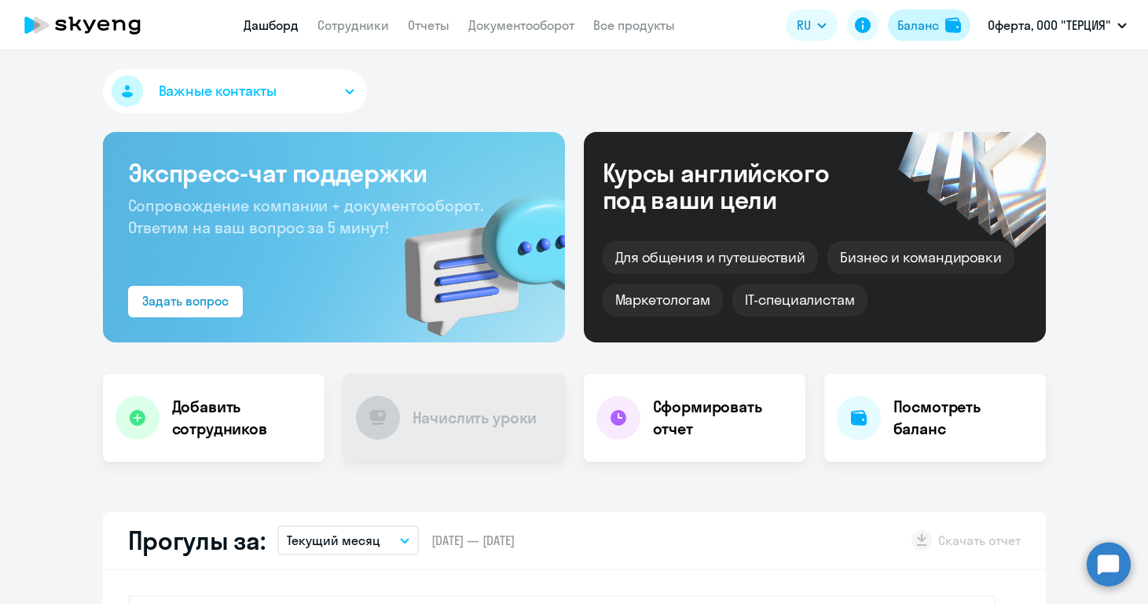
click at [932, 31] on div "Баланс" at bounding box center [918, 25] width 42 height 19
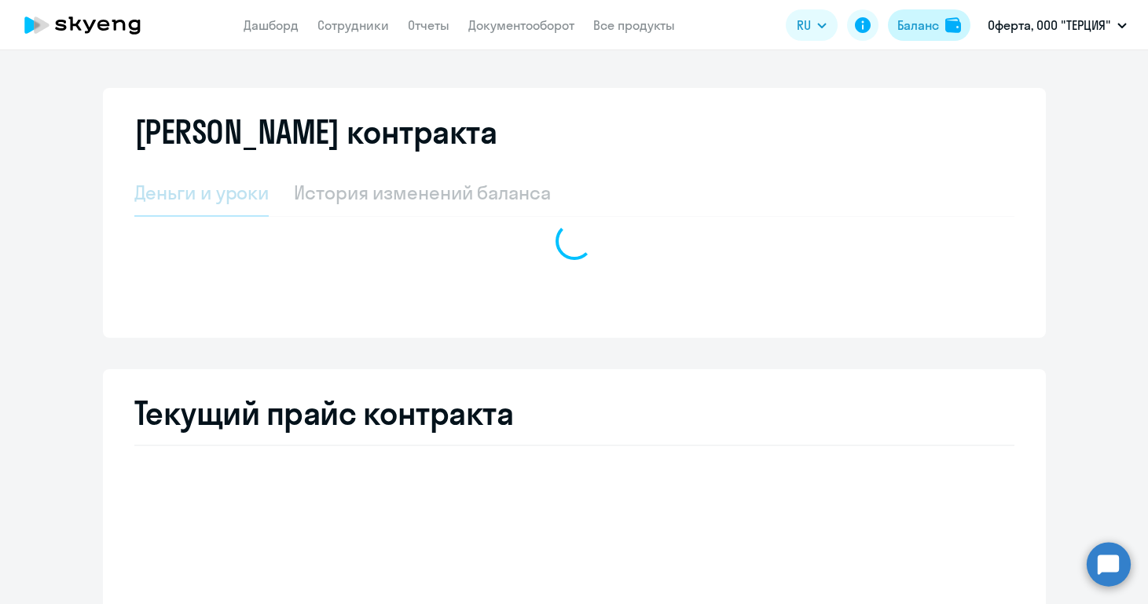
select select "english_adult_not_native_speaker_premium"
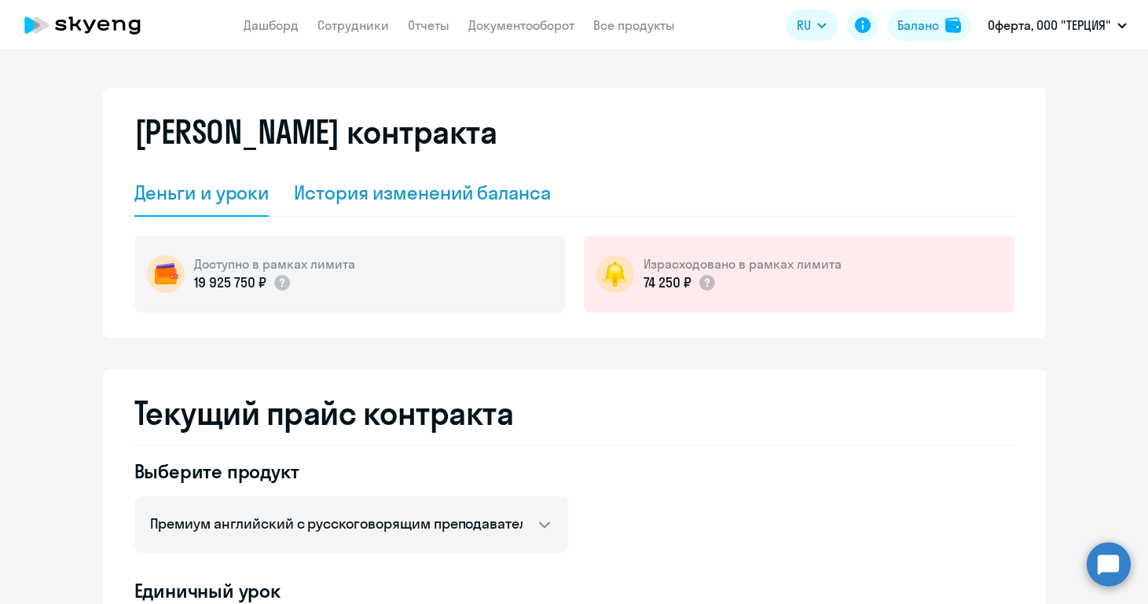
click at [409, 188] on div "История изменений баланса" at bounding box center [422, 192] width 257 height 25
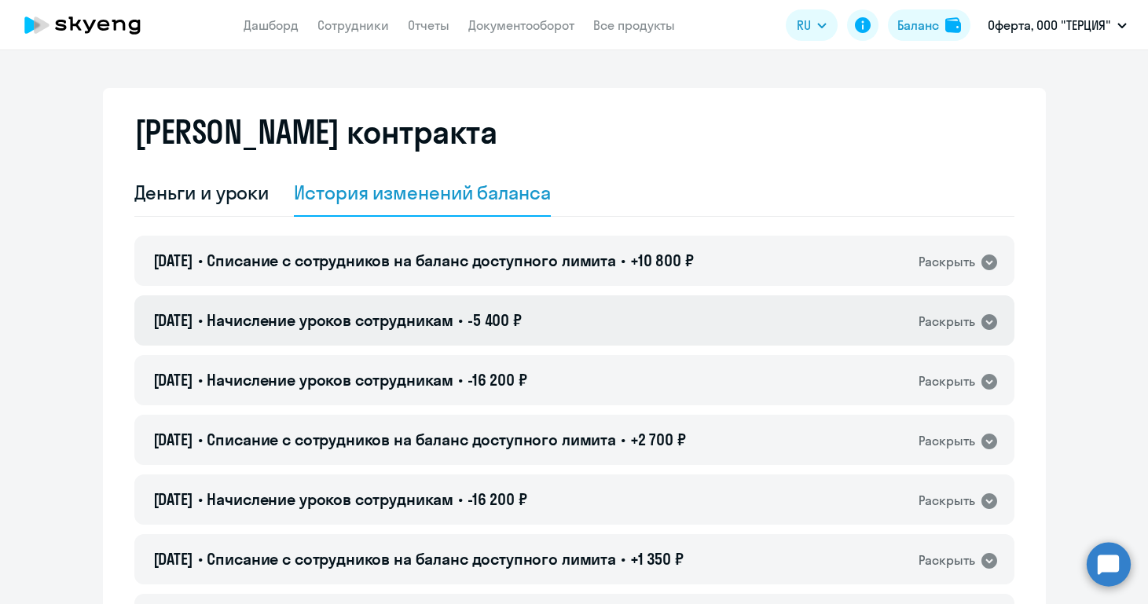
click at [363, 310] on span "Начисление уроков сотрудникам" at bounding box center [330, 320] width 247 height 20
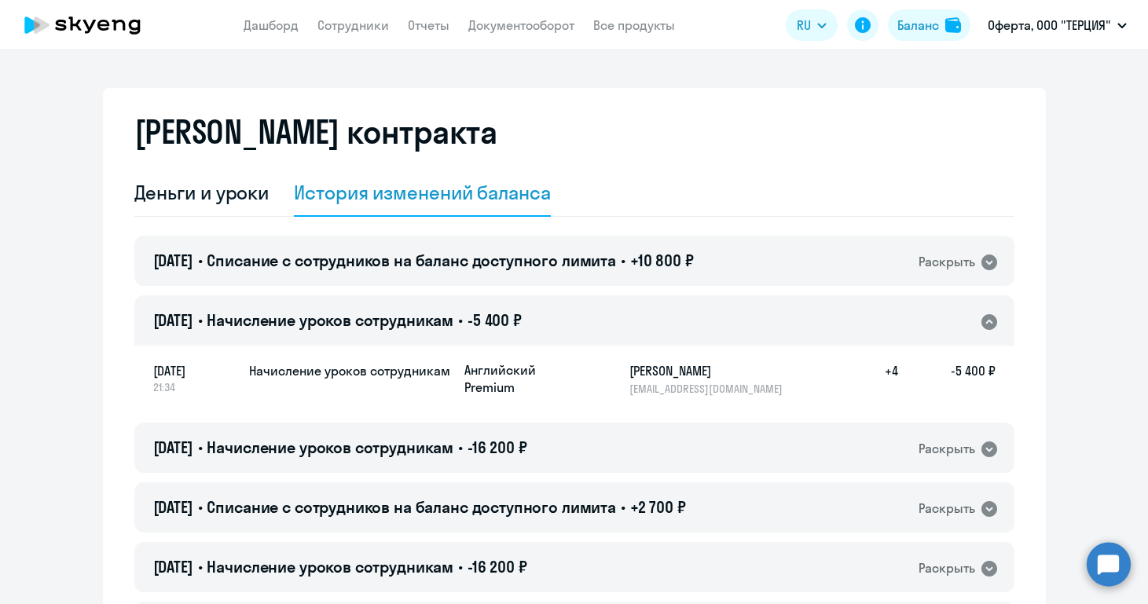
click at [401, 329] on span "Начисление уроков сотрудникам" at bounding box center [330, 320] width 247 height 20
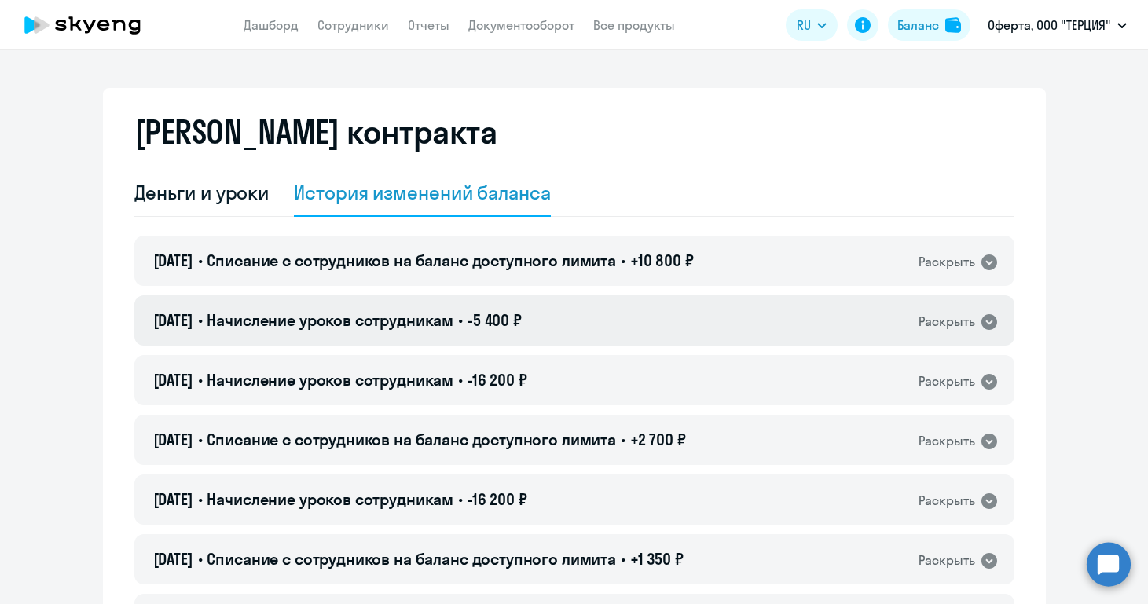
click at [401, 329] on span "Начисление уроков сотрудникам" at bounding box center [330, 320] width 247 height 20
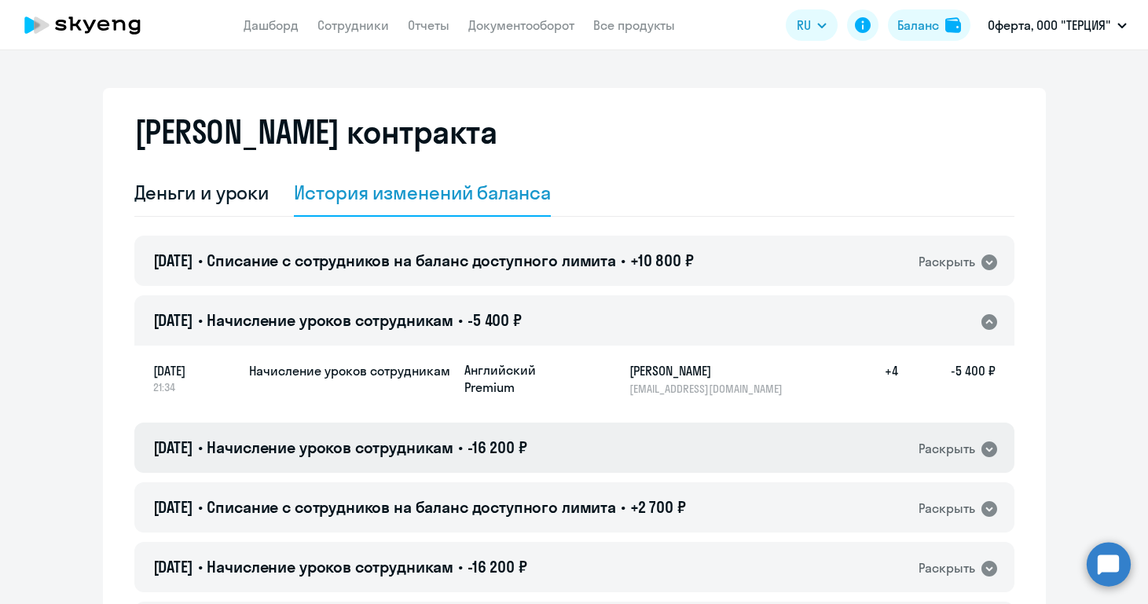
click at [441, 441] on span "Начисление уроков сотрудникам" at bounding box center [330, 448] width 247 height 20
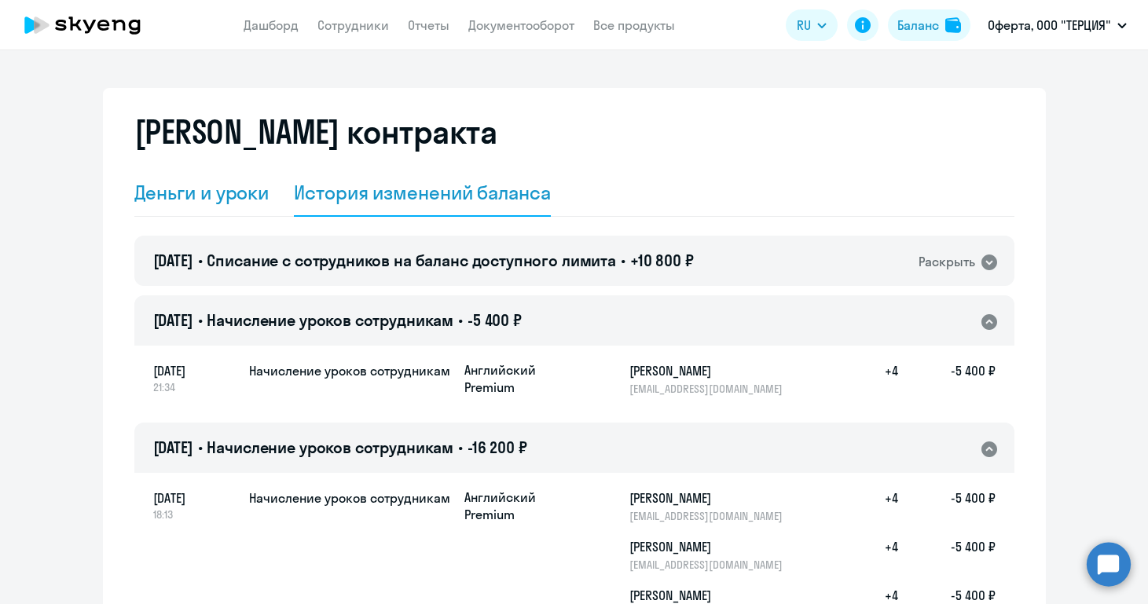
click at [221, 192] on div "Деньги и уроки" at bounding box center [201, 192] width 135 height 25
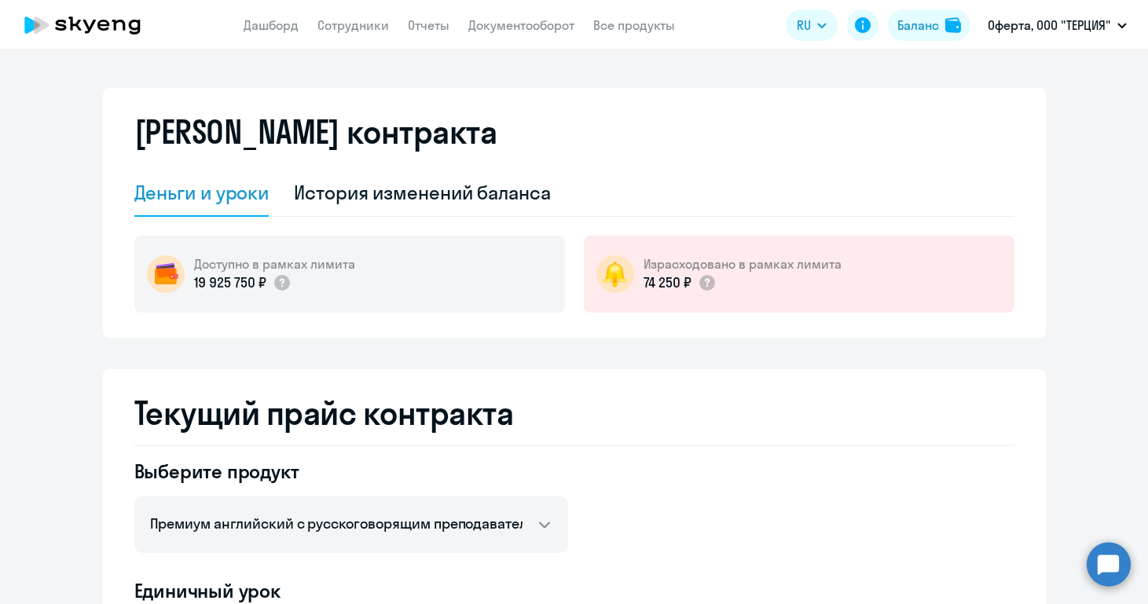
click at [221, 192] on div "Деньги и уроки" at bounding box center [201, 192] width 135 height 25
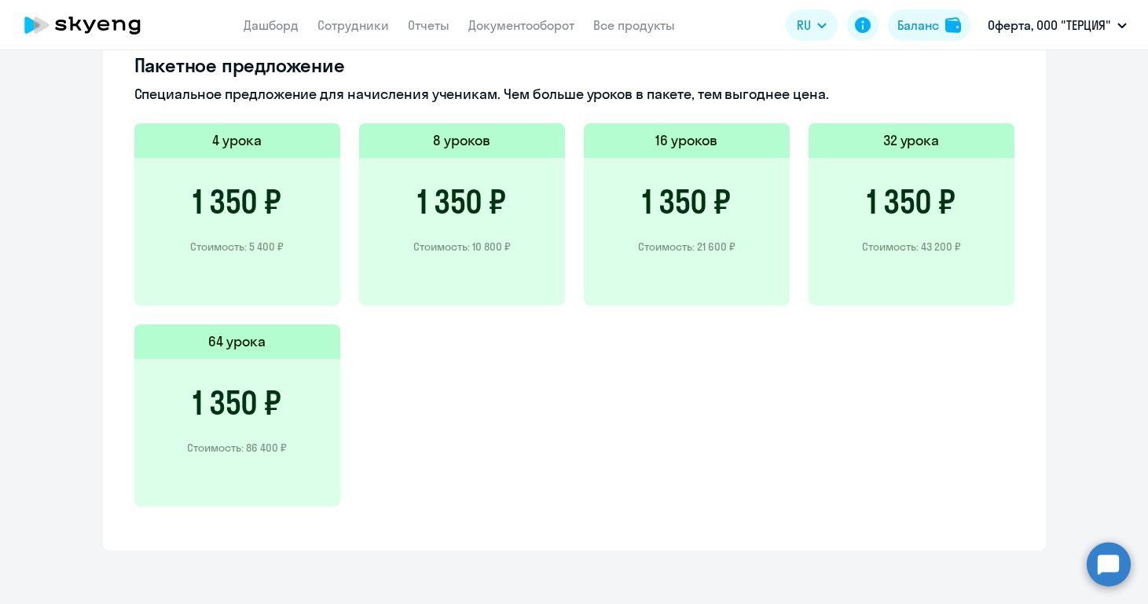
scroll to position [804, 0]
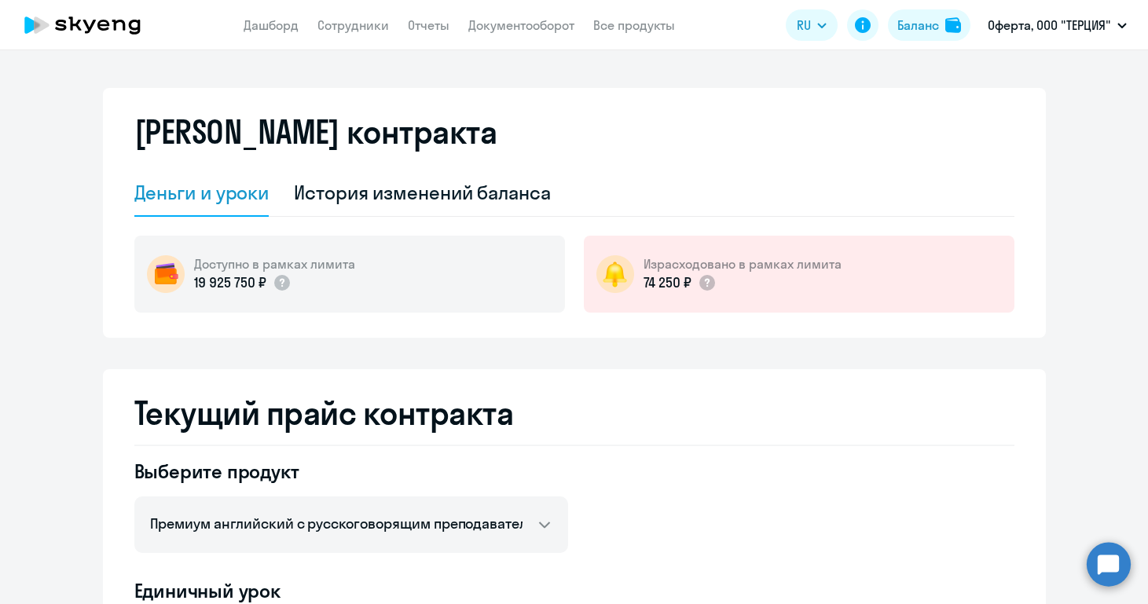
select select "english_adult_not_native_speaker_premium"
click at [60, 27] on icon at bounding box center [82, 25] width 138 height 39
